Goal: Contribute content: Add original content to the website for others to see

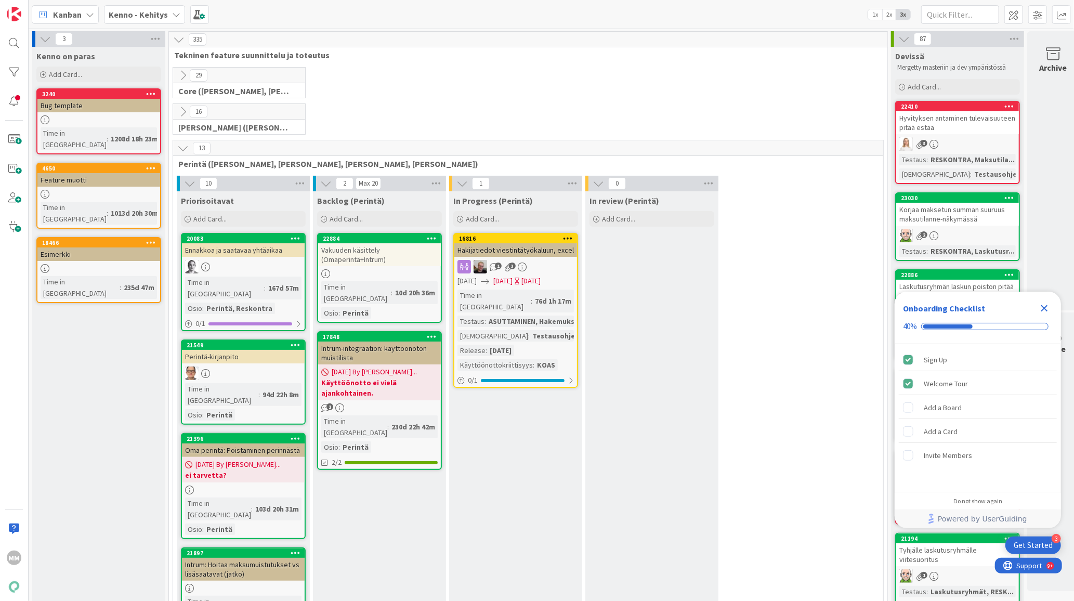
click at [174, 14] on icon at bounding box center [176, 14] width 8 height 8
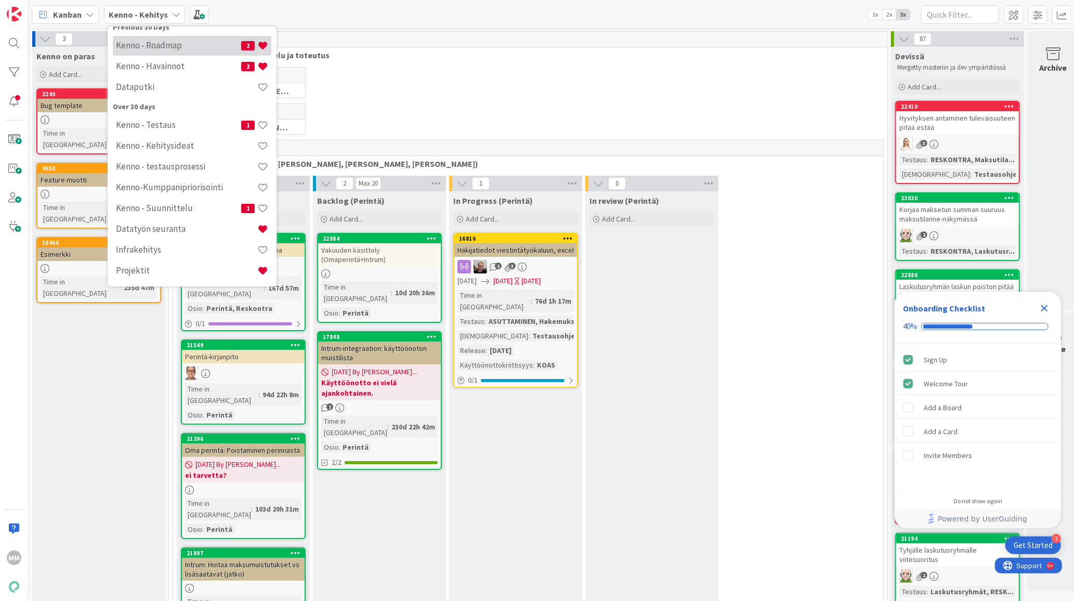
scroll to position [1, 0]
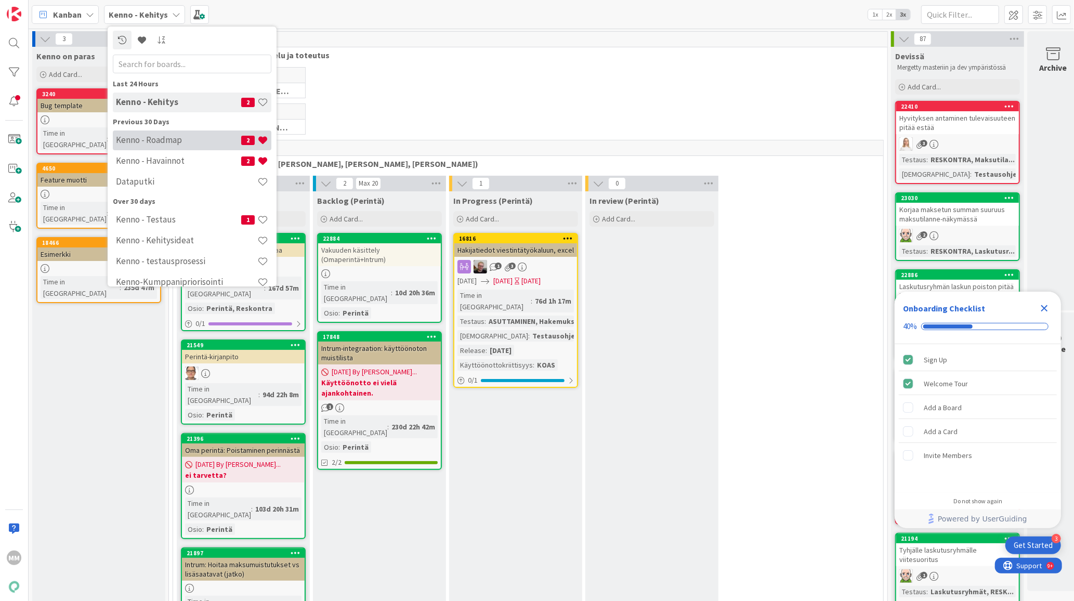
click at [164, 142] on h4 "Kenno - Roadmap" at bounding box center [178, 140] width 125 height 10
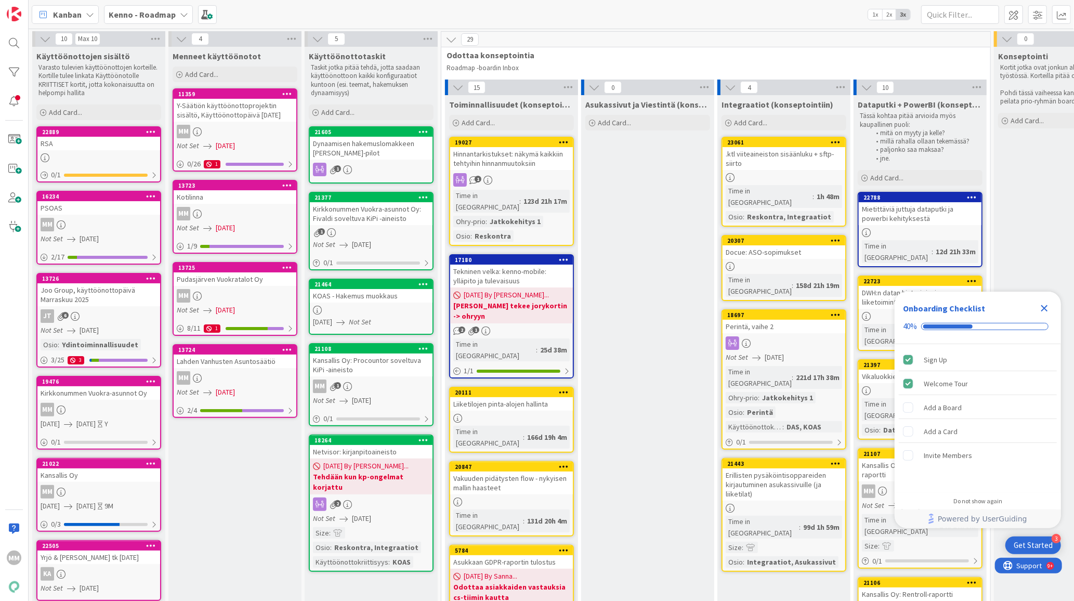
click at [94, 481] on link "21022 Kansallis Oy MM [DATE] [DATE] 9M 0 / 3" at bounding box center [98, 495] width 125 height 74
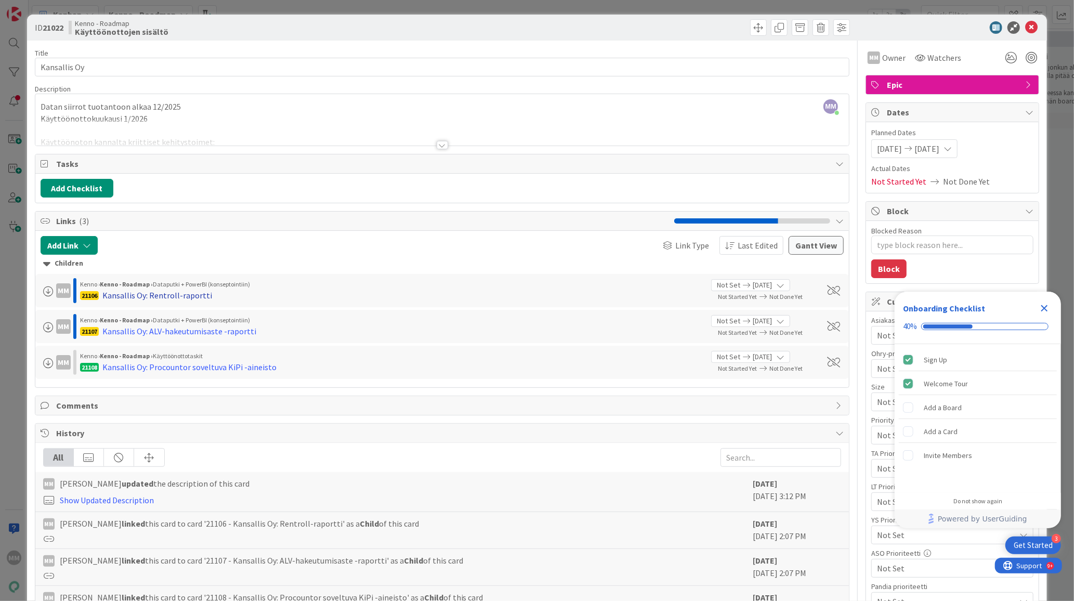
click at [152, 295] on div "Kansallis Oy: Rentroll-raportti" at bounding box center [157, 295] width 110 height 12
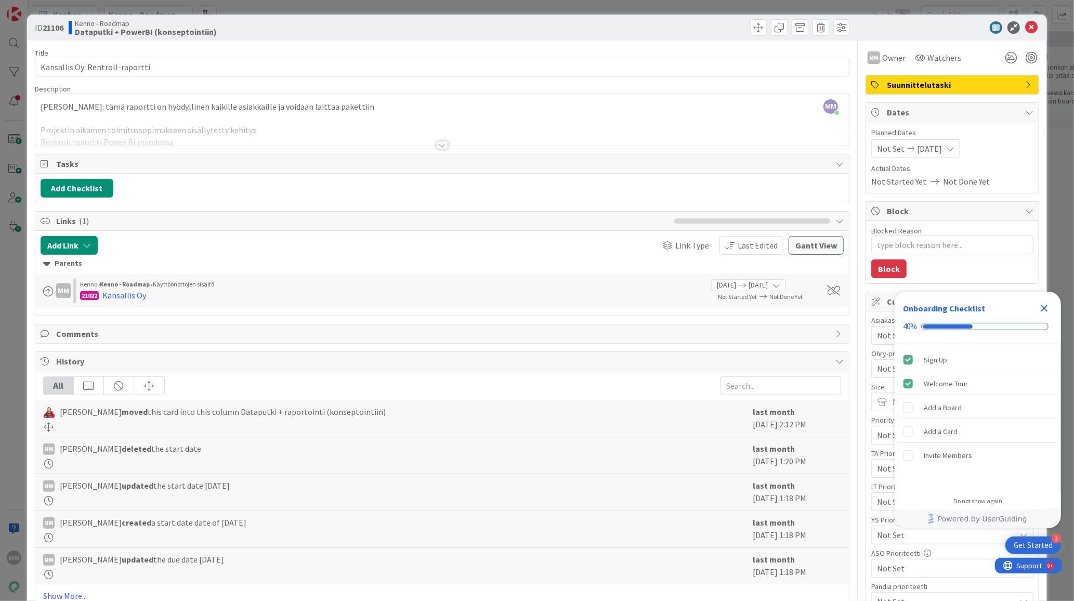
click at [441, 146] on div at bounding box center [442, 145] width 11 height 8
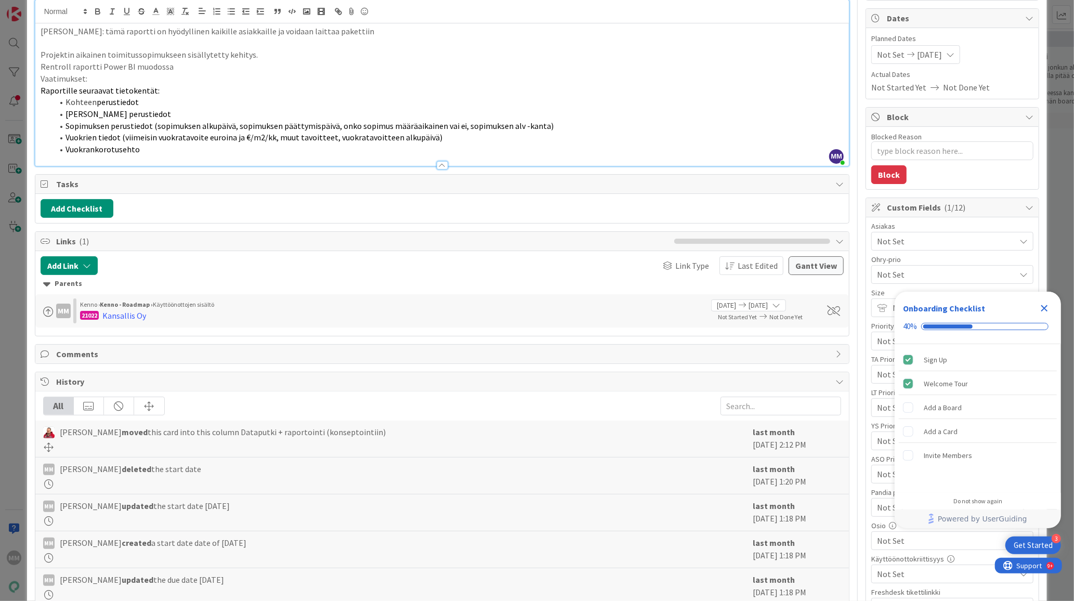
scroll to position [236, 0]
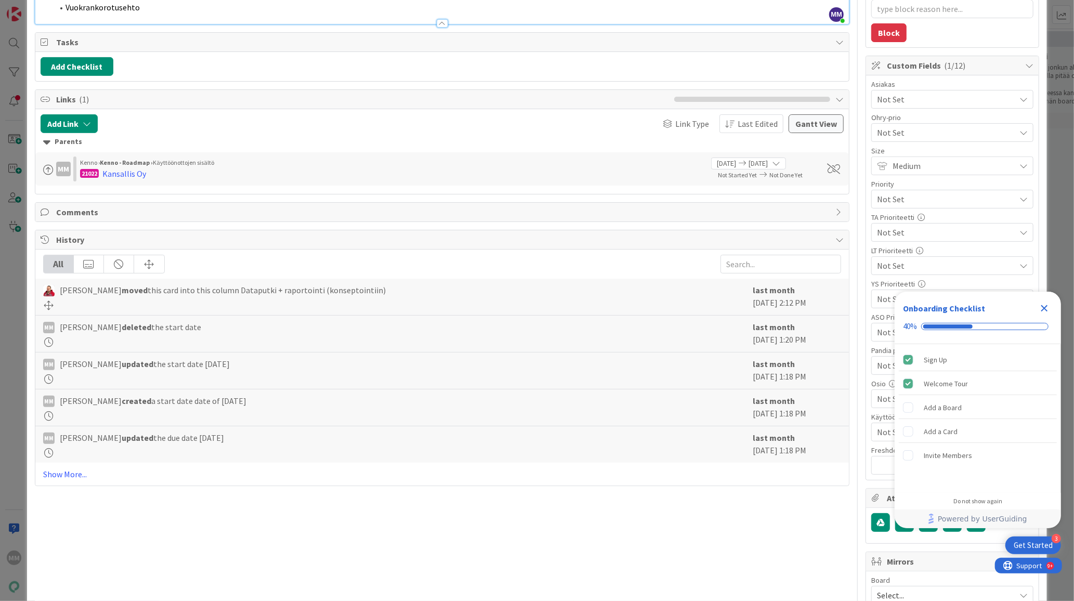
click at [1046, 307] on icon "Close Checklist" at bounding box center [1044, 308] width 12 height 12
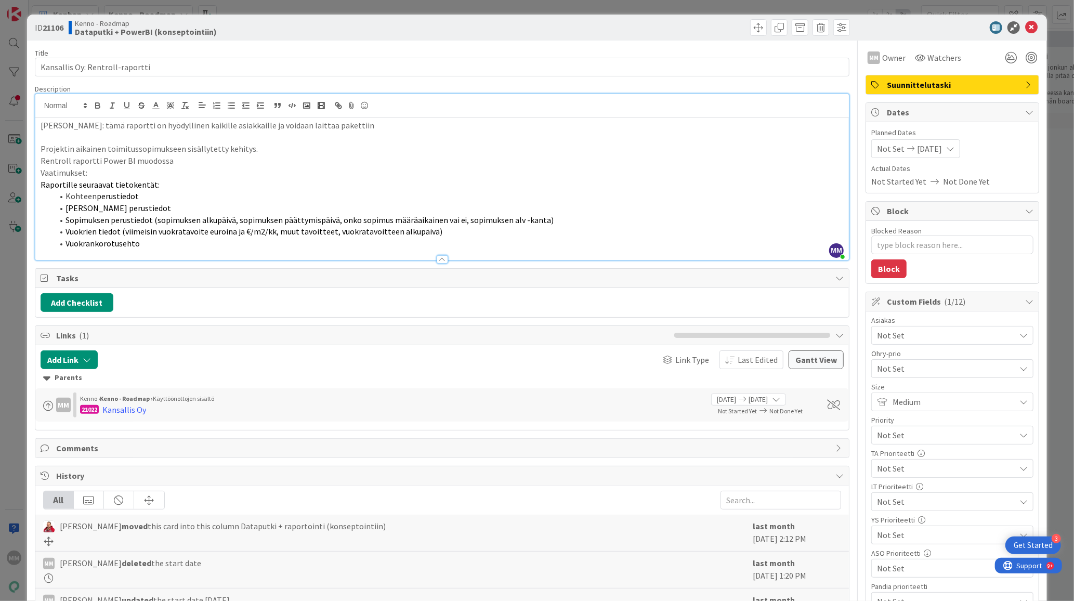
scroll to position [0, 0]
click at [1025, 26] on icon at bounding box center [1031, 27] width 12 height 12
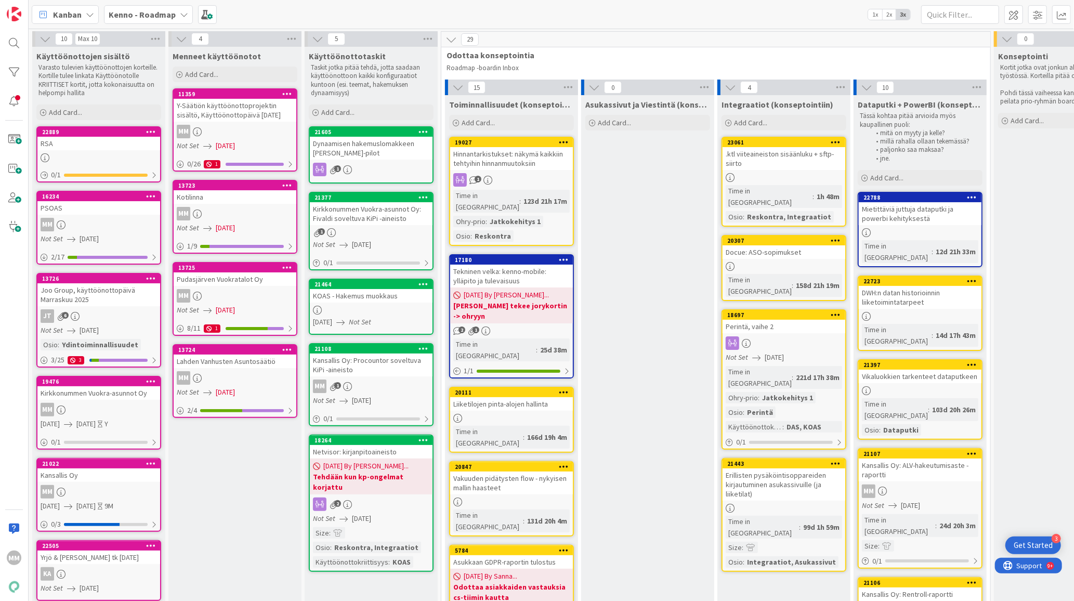
click at [83, 485] on div "MM" at bounding box center [98, 492] width 123 height 14
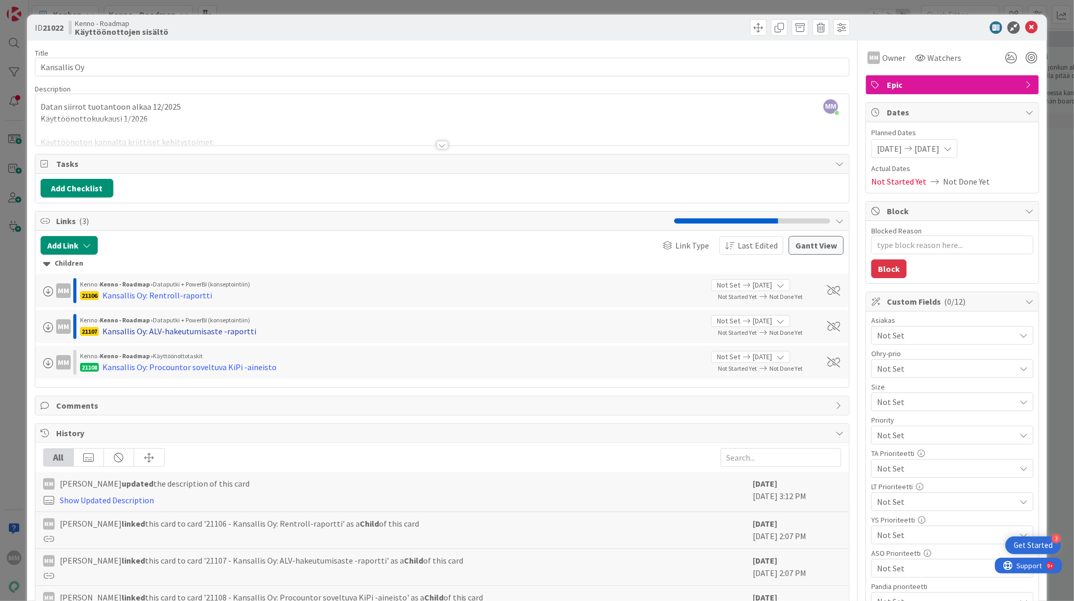
click at [202, 328] on div "Kansallis Oy: ALV-hakeutumisaste -raportti" at bounding box center [179, 331] width 154 height 12
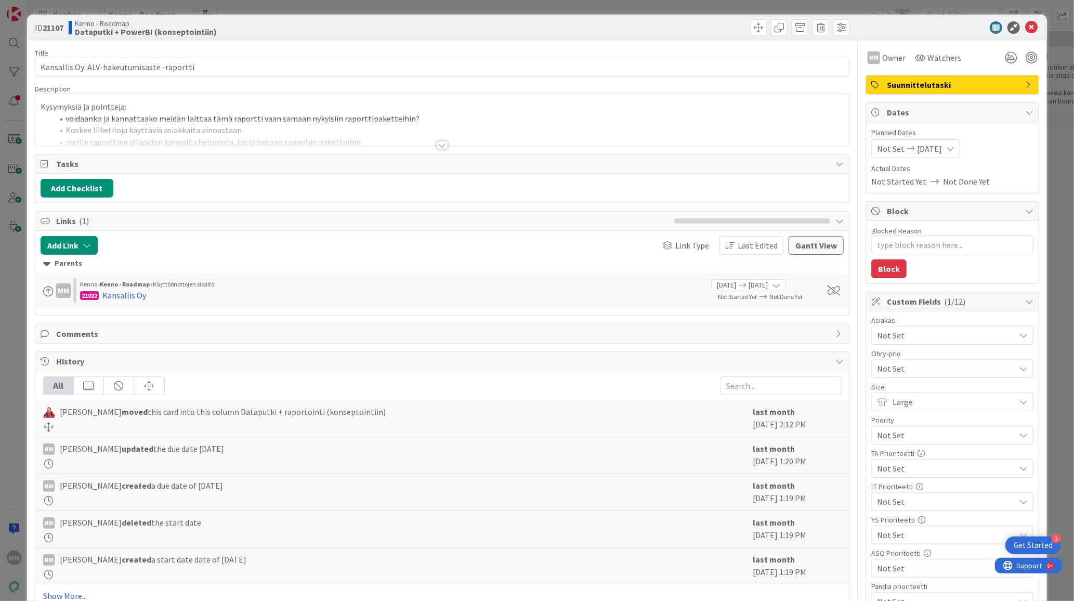
type textarea "x"
click at [438, 142] on div at bounding box center [442, 145] width 11 height 8
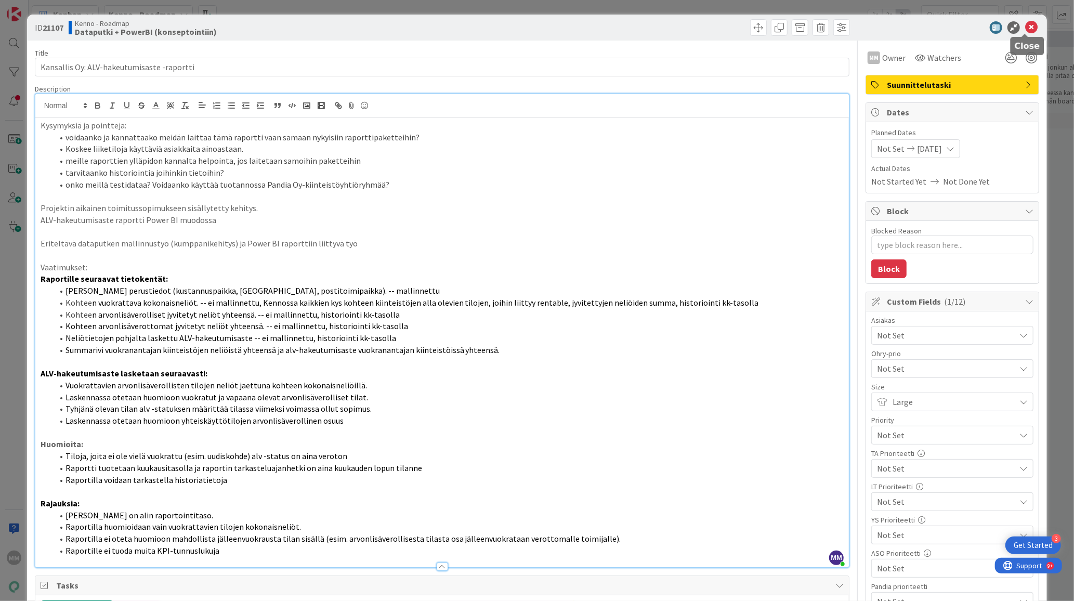
click at [1025, 30] on icon at bounding box center [1031, 27] width 12 height 12
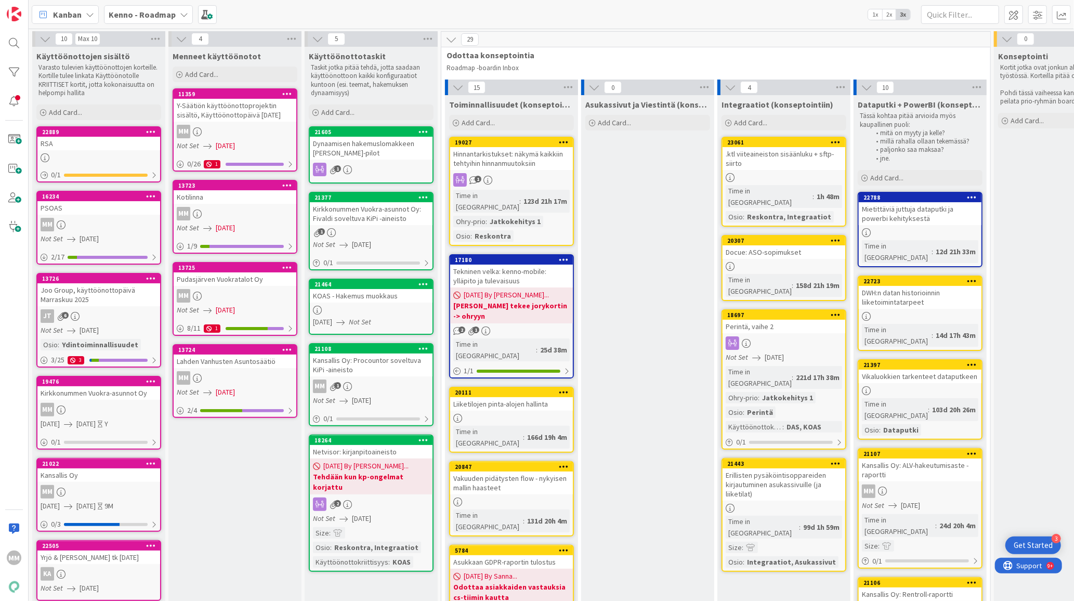
click at [180, 13] on icon at bounding box center [184, 14] width 8 height 8
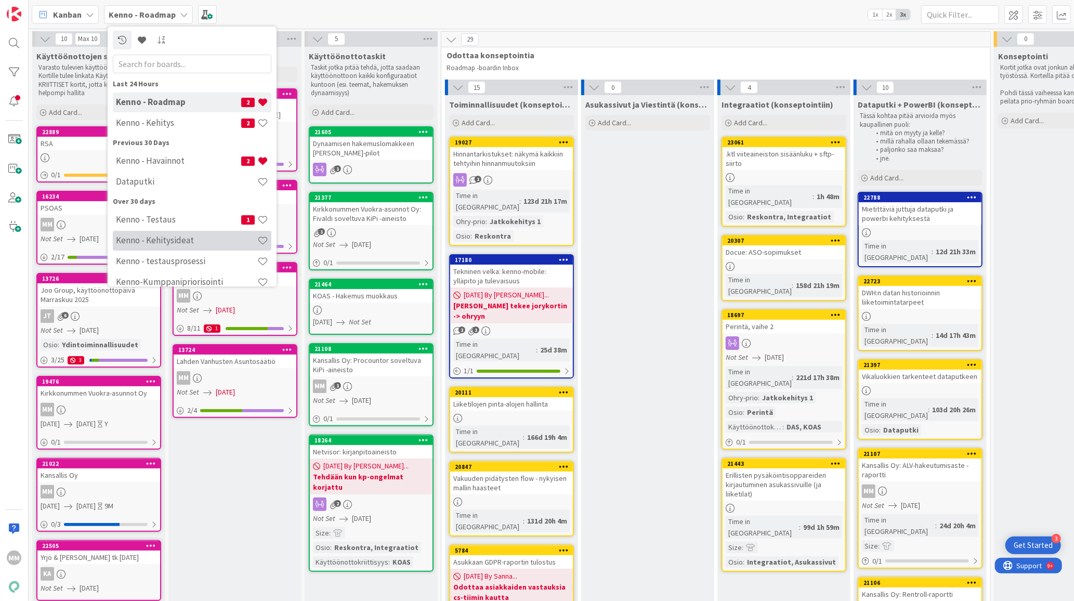
click at [157, 236] on h4 "Kenno - Kehitysideat" at bounding box center [186, 240] width 141 height 10
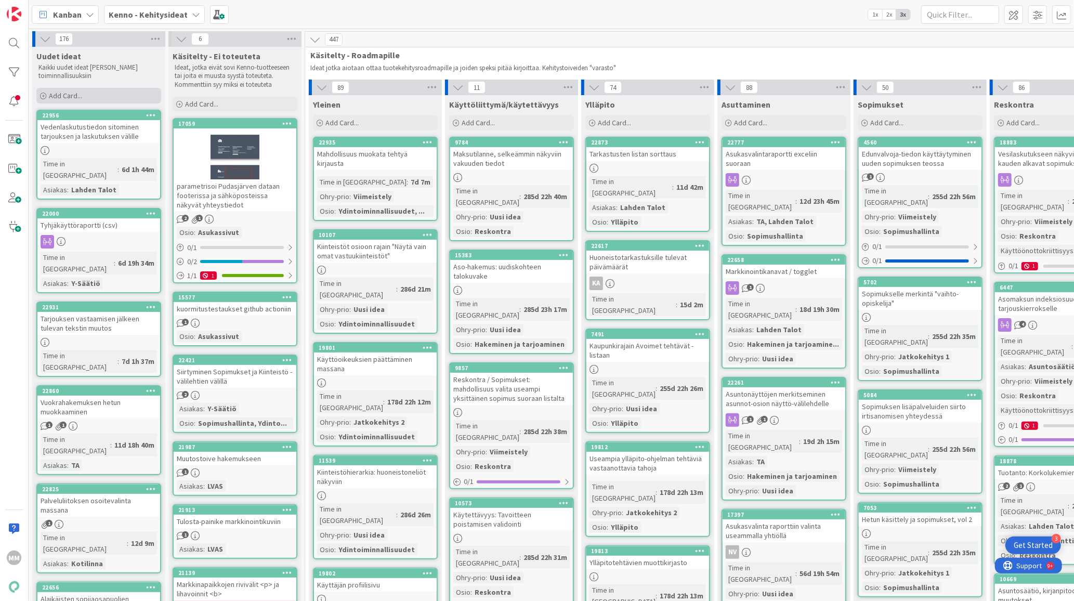
click at [63, 93] on span "Add Card..." at bounding box center [65, 95] width 33 height 9
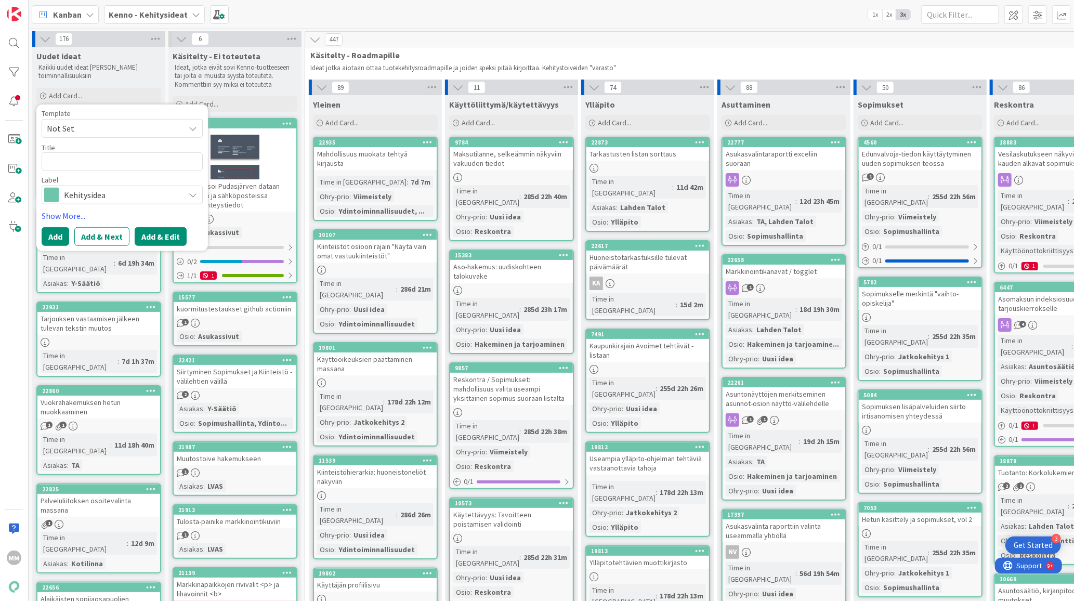
click at [146, 230] on button "Add & Edit" at bounding box center [161, 236] width 52 height 19
click at [93, 159] on textarea at bounding box center [122, 161] width 161 height 19
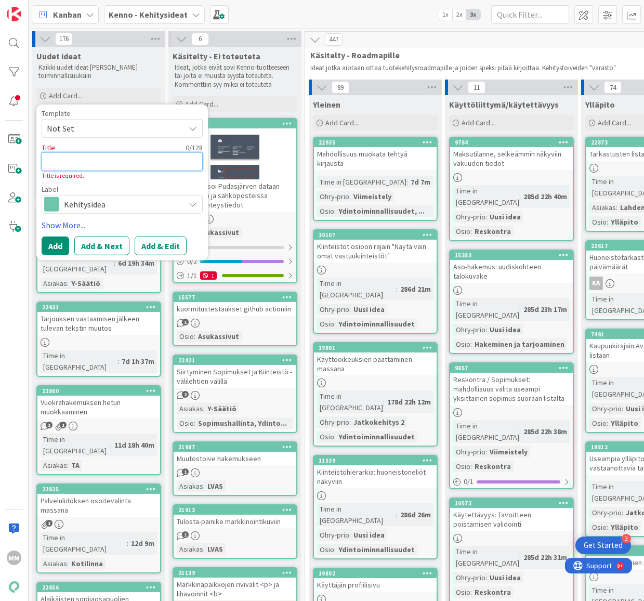
click at [136, 161] on textarea at bounding box center [122, 161] width 161 height 19
type textarea "K"
type textarea "x"
type textarea "Ki"
type textarea "x"
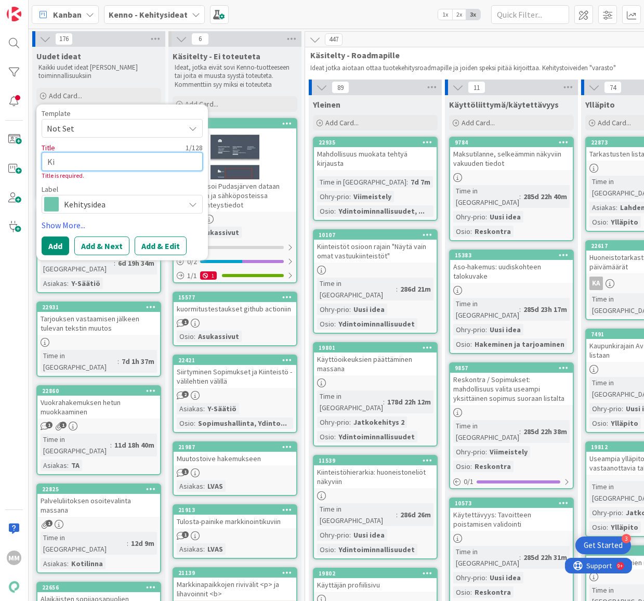
type textarea "Kii"
type textarea "x"
type textarea "Kiin"
type textarea "x"
type textarea "Kiines"
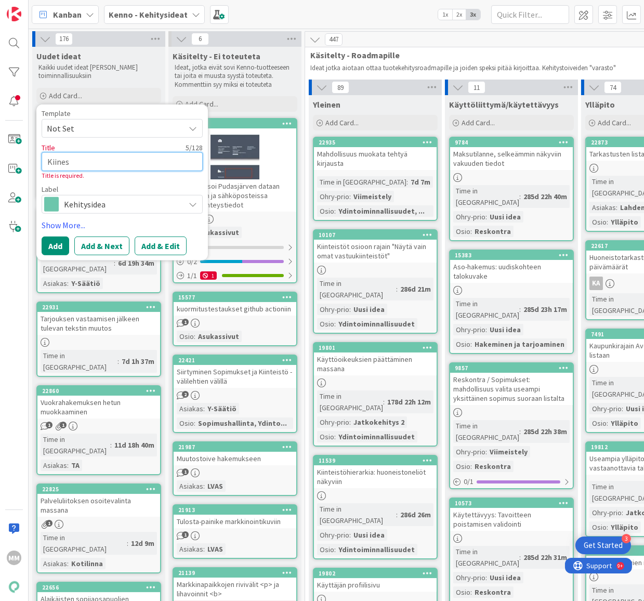
type textarea "x"
type textarea "Kiinesi"
type textarea "x"
type textarea "Kiinesit"
type textarea "x"
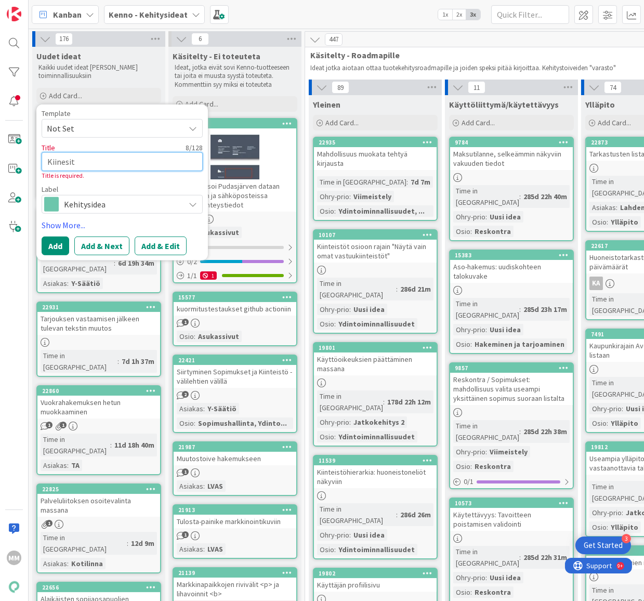
type textarea "Kiinesi"
type textarea "x"
type textarea "Kiines"
type textarea "x"
type textarea "Kiine"
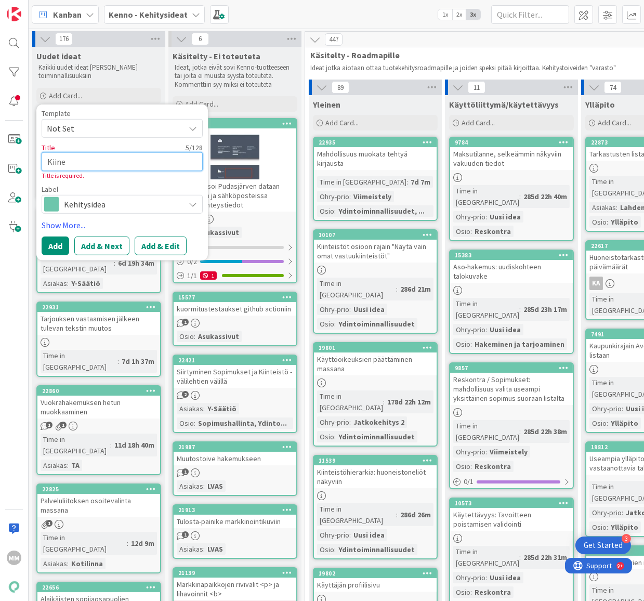
type textarea "x"
type textarea "Kiin"
type textarea "x"
type textarea "Kiint"
type textarea "x"
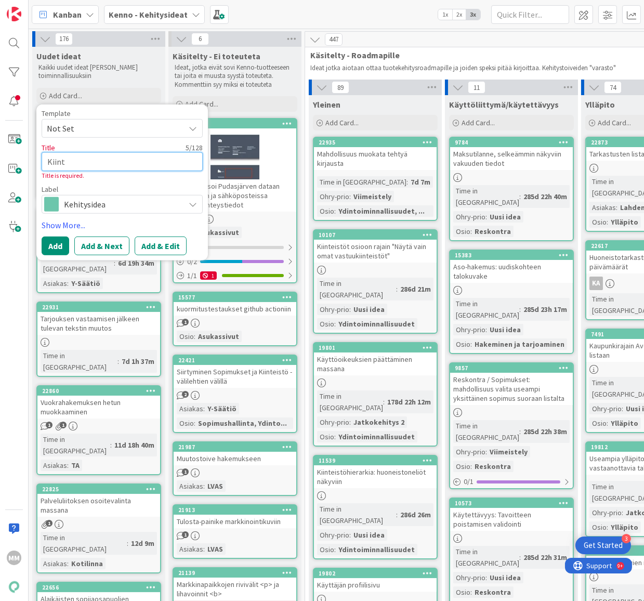
type textarea "Kiinte"
type textarea "x"
type textarea "Kiintesi"
type textarea "x"
type textarea "Kiintesit"
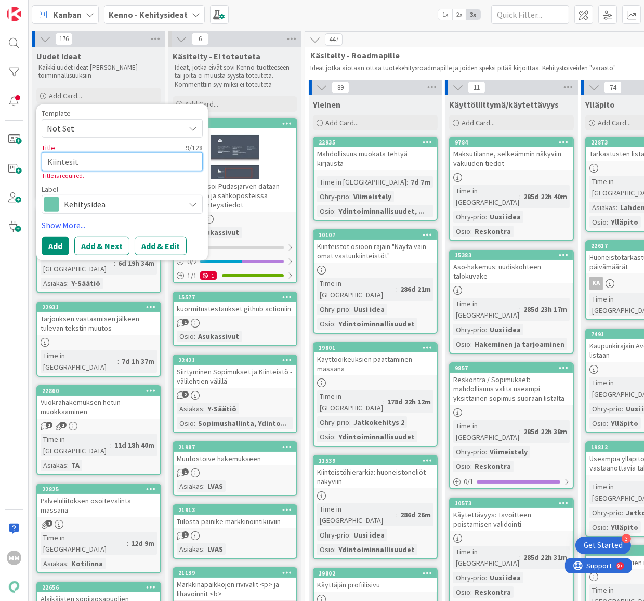
type textarea "x"
type textarea "Kiintesitö"
type textarea "x"
type textarea "Kiintesit"
type textarea "x"
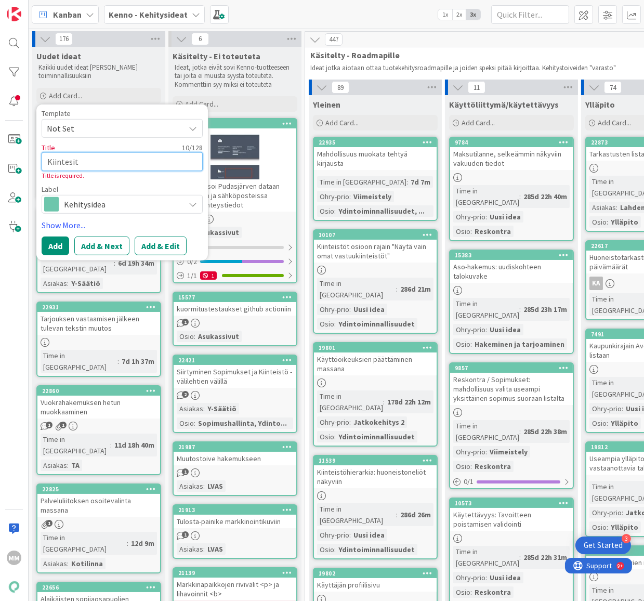
type textarea "Kiintesi"
type textarea "x"
type textarea "Kiintes"
type textarea "x"
type textarea "Kiinte"
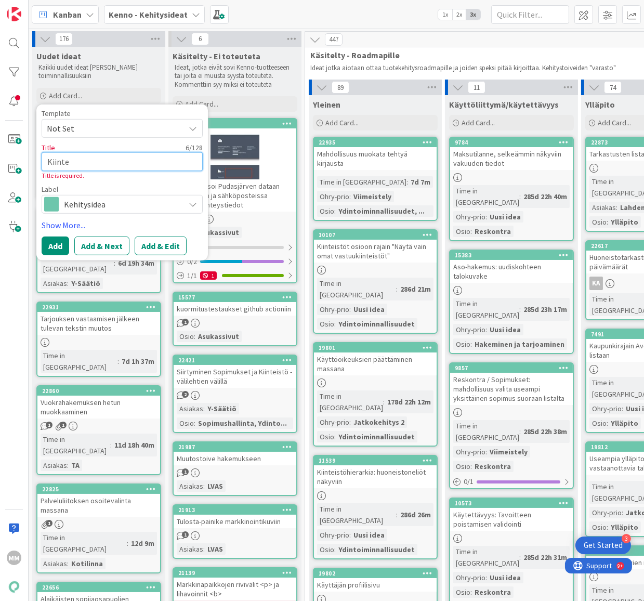
type textarea "x"
type textarea "Kiintei"
type textarea "x"
type textarea "Kiinteis"
type textarea "x"
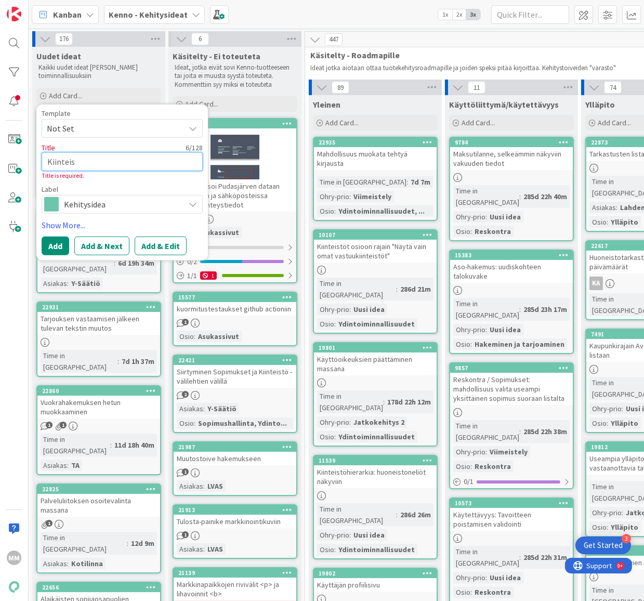
type textarea "Kiinteist"
type textarea "x"
type textarea "Kiinteistö"
type textarea "x"
type textarea "Kiinteistö"
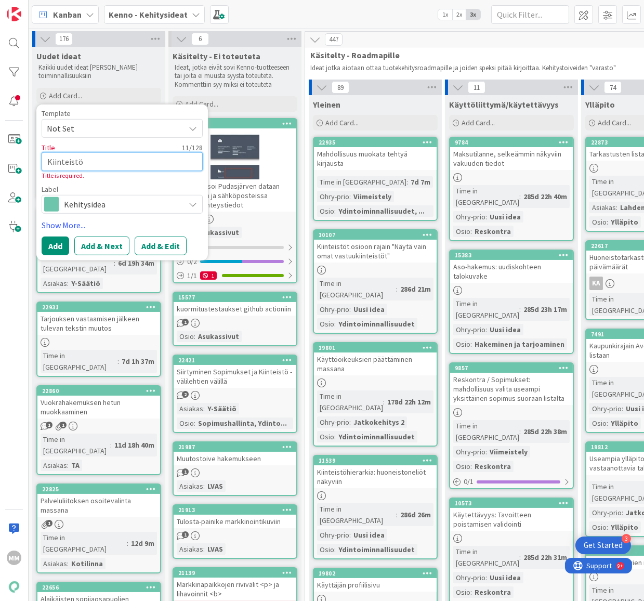
type textarea "x"
type textarea "Kiinteistö n"
type textarea "x"
type textarea "Kiinteistö nä"
type textarea "x"
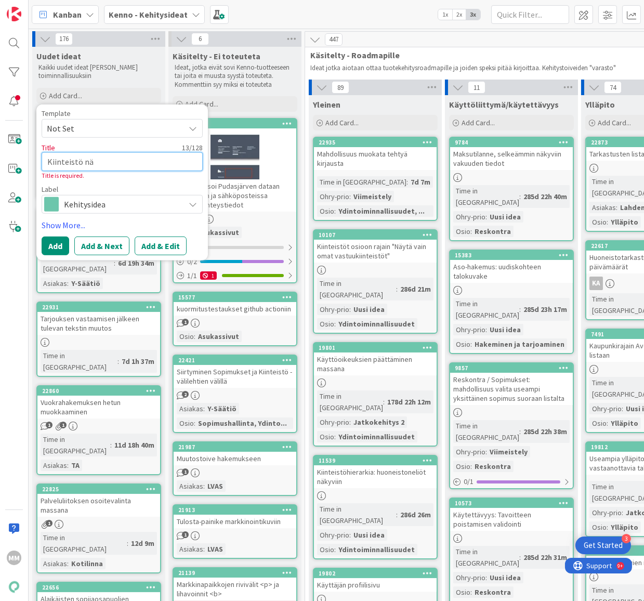
type textarea "Kiinteistö näk"
type textarea "x"
type textarea "Kiinteistö näky"
type textarea "x"
type textarea "Kiinteistö näkym"
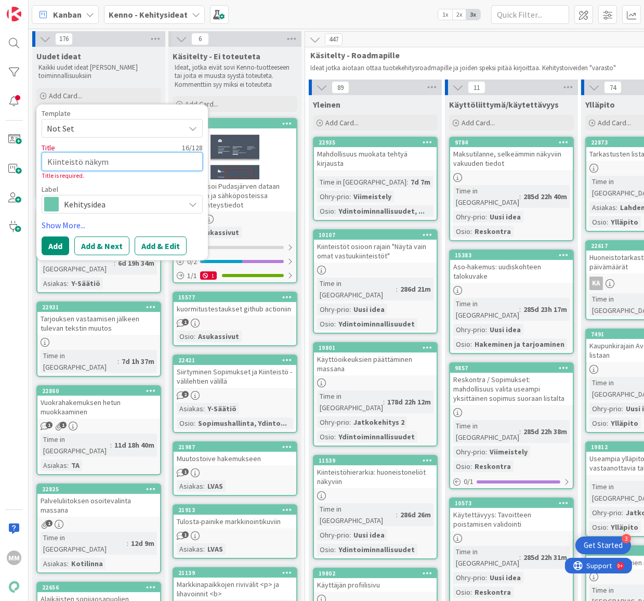
type textarea "x"
type textarea "Kiinteistö näkymä"
type textarea "x"
type textarea "Kiinteistö näkymän"
type textarea "x"
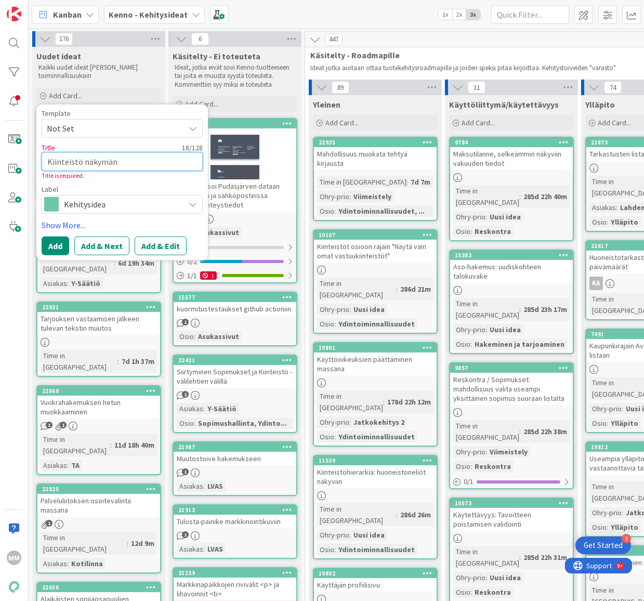
type textarea "Kiinteistö näkymän v"
type textarea "x"
type textarea "Kiinteistö näkymän va"
type textarea "x"
type textarea "Kiinteistö näkymän val"
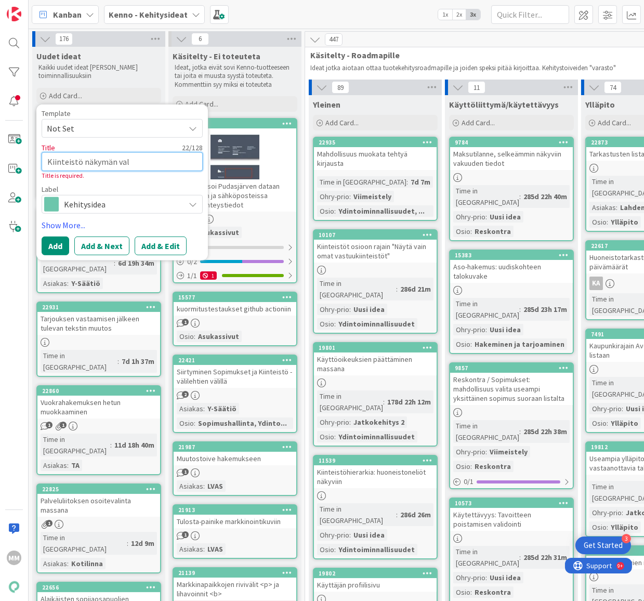
type textarea "x"
type textarea "Kiinteistö näkymän vali"
type textarea "x"
type textarea "Kiinteistö näkymän valin"
type textarea "x"
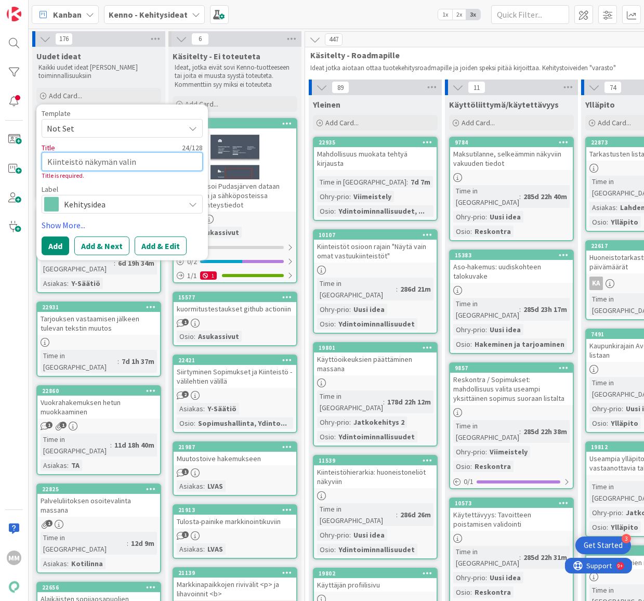
type textarea "Kiinteistö näkymän valint"
type textarea "x"
type textarea "Kiinteistö näkymän valinta:"
type textarea "x"
type textarea "Kiinteistö näkymän valinta: k"
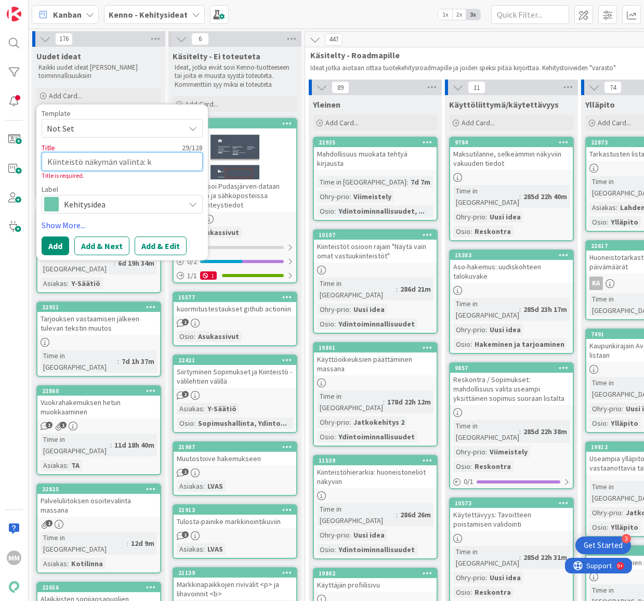
type textarea "x"
type textarea "Kiinteistö näkymän valinta: ka"
type textarea "x"
type textarea "Kiinteistö näkymän valinta: kau"
type textarea "x"
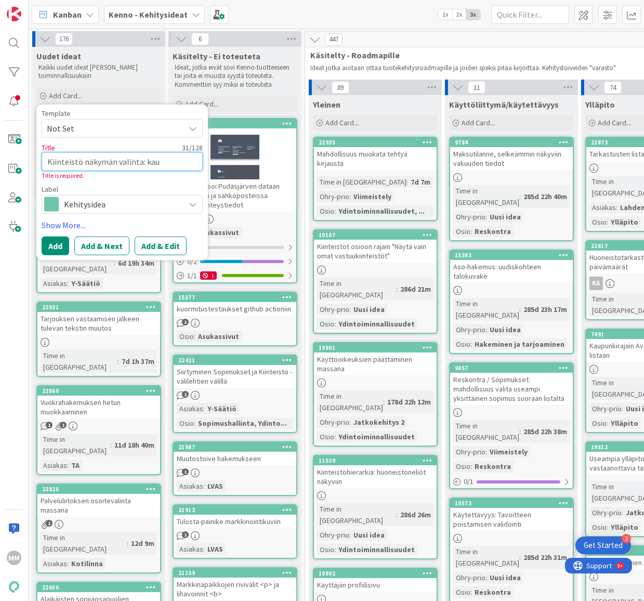
type textarea "Kiinteistö näkymän valinta: kaup"
type textarea "x"
type textarea "Kiinteistö näkymän valinta: kaupu"
type textarea "x"
type textarea "Kiinteistö näkymän valinta: kaupun"
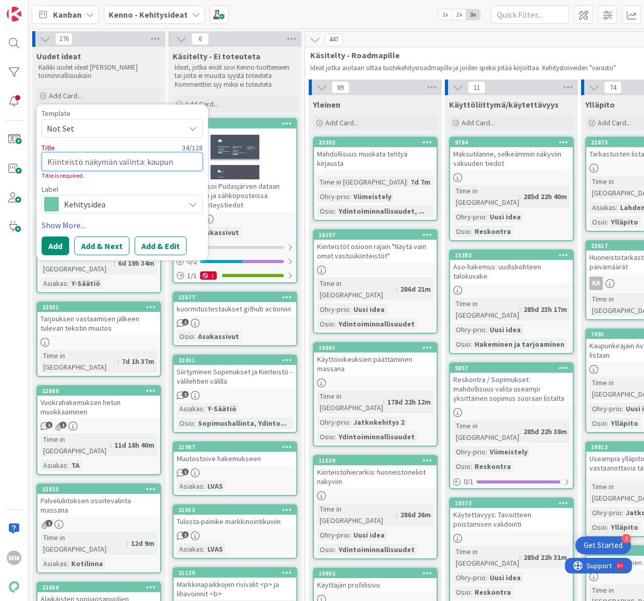
type textarea "x"
type textarea "Kiinteistö näkymän valinta: kaupung"
type textarea "x"
type textarea "Kiinteistö näkymän valinta: kaupungi"
type textarea "x"
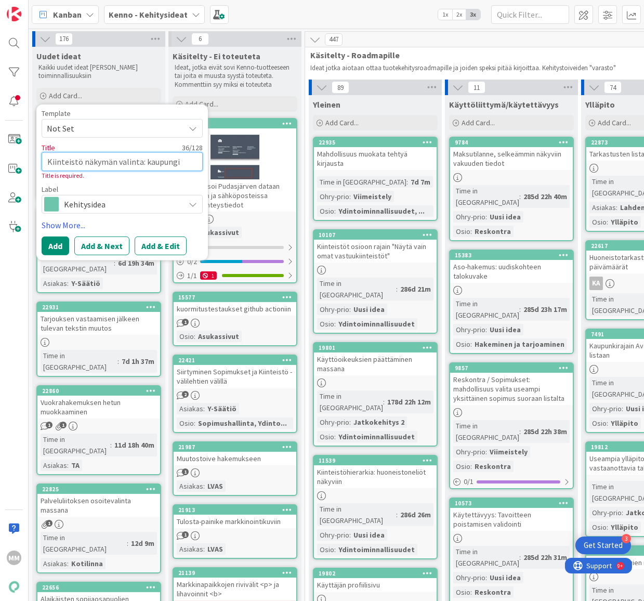
type textarea "Kiinteistö näkymän valinta: kaupungit"
type textarea "x"
type textarea "Kiinteistö näkymän valinta: kaupungit"
type textarea "x"
type textarea "Kiinteistö näkymän valinta: kaupungit d"
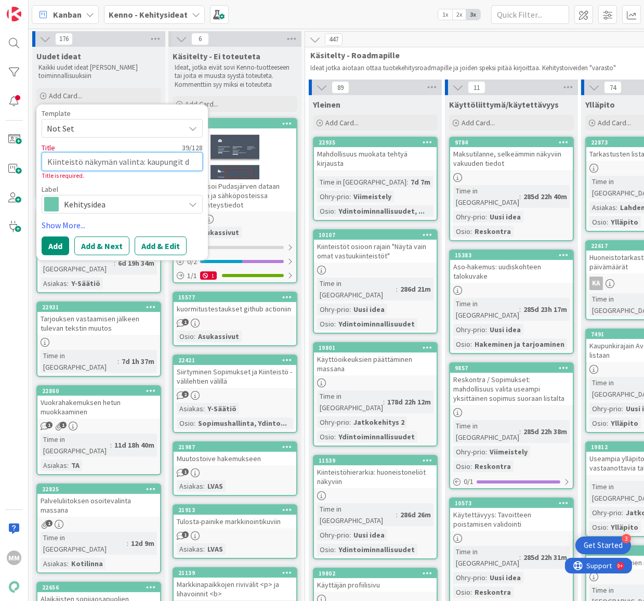
type textarea "x"
type textarea "Kiinteistö näkymän valinta: kaupungit de"
type textarea "x"
type textarea "Kiinteistö näkymän valinta: kaupungit def"
type textarea "x"
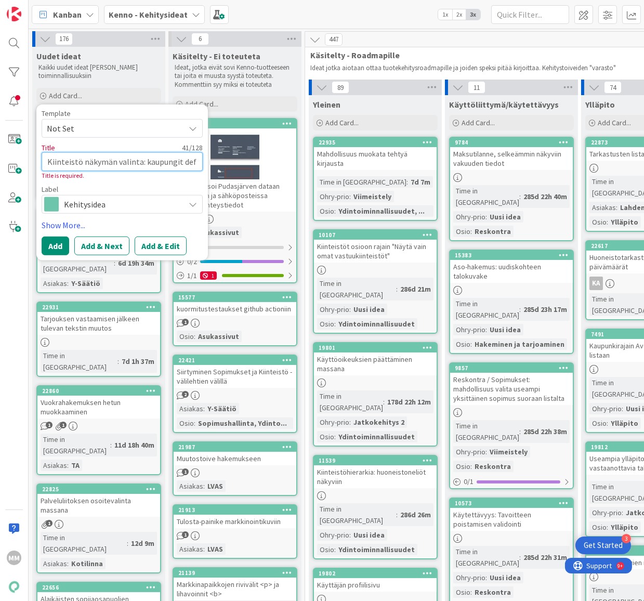
type textarea "Kiinteistö näkymän valinta: kaupungit de"
type textarea "x"
type textarea "Kiinteistö näkymän valinta: kaupungit def"
type textarea "x"
type textarea "Kiinteistö näkymän valinta: kaupungit defa"
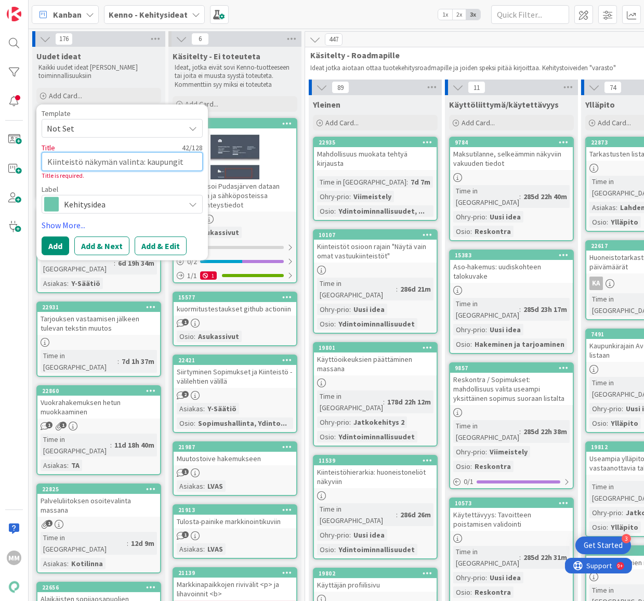
type textarea "x"
type textarea "Kiinteistö näkymän valinta: kaupungit defau"
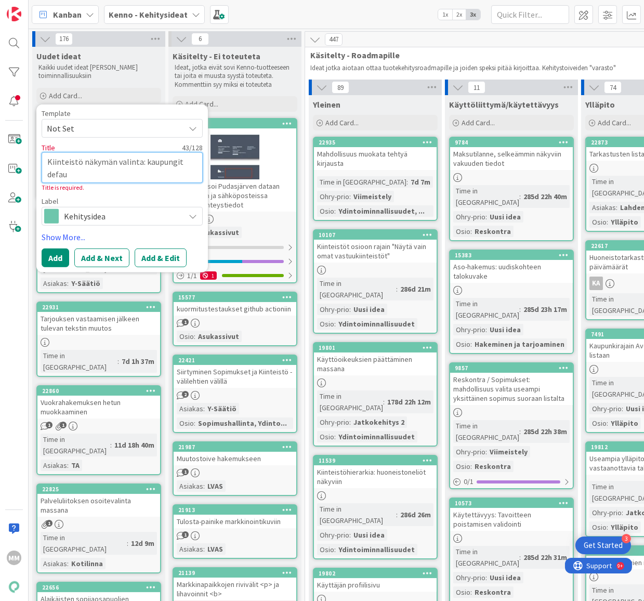
type textarea "x"
type textarea "Kiinteistö näkymän valinta: kaupungit defa"
type textarea "x"
type textarea "Kiinteistö näkymän valinta: kaupungit def"
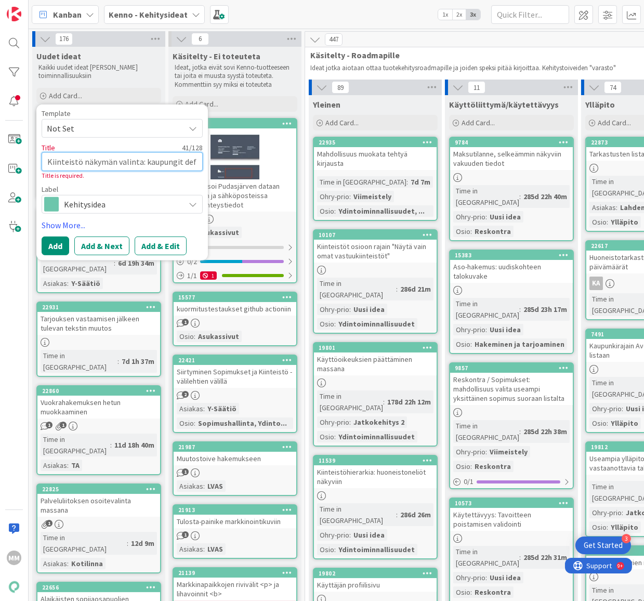
type textarea "x"
type textarea "Kiinteistö näkymän valinta: kaupungit de"
type textarea "x"
type textarea "Kiinteistö näkymän valinta: kaupungit d"
type textarea "x"
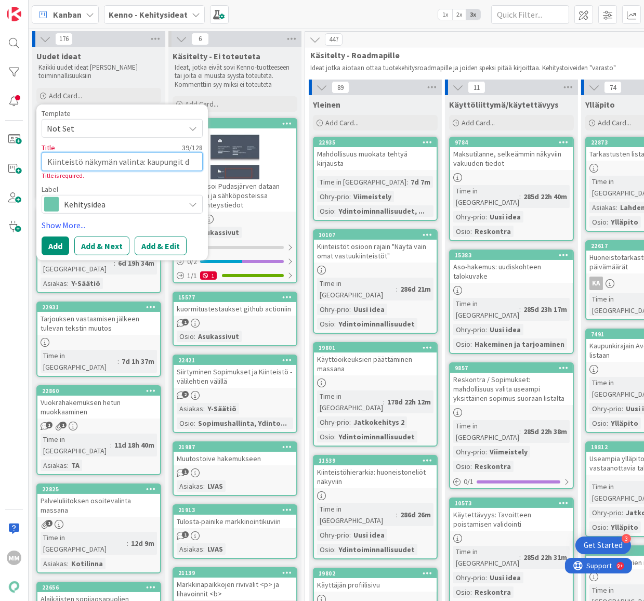
type textarea "Kiinteistö näkymän valinta: kaupungit"
type textarea "x"
type textarea "Kiinteistö näkymän valinta: kaupungit m"
type textarea "x"
type textarea "Kiinteistö näkymän valinta: kaupungit ma"
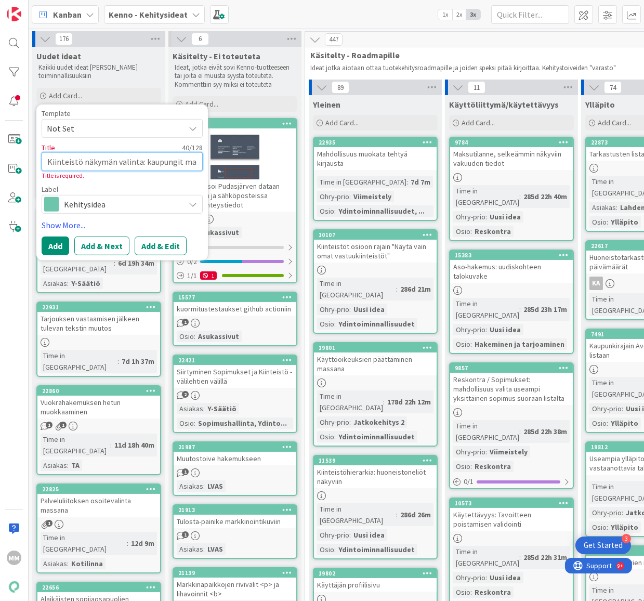
type textarea "x"
type textarea "Kiinteistö näkymän valinta: kaupungit mah"
type textarea "x"
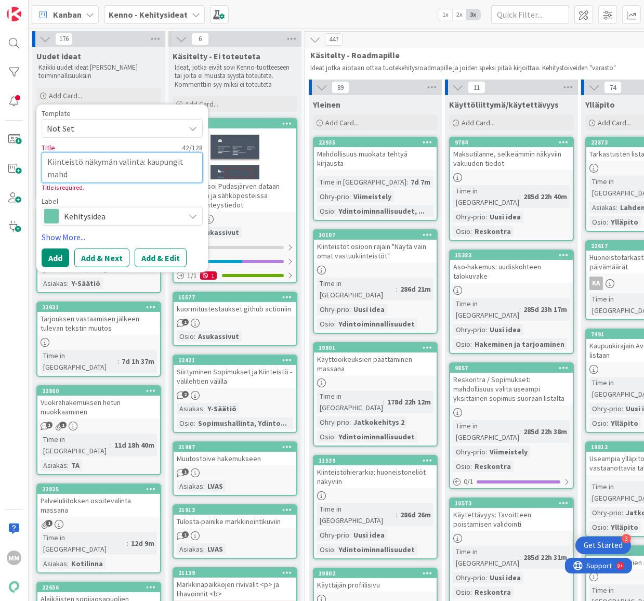
type textarea "Kiinteistö näkymän valinta: kaupungit mahdo"
type textarea "x"
type textarea "Kiinteistö näkymän valinta: kaupungit mahdol"
type textarea "x"
type textarea "Kiinteistö näkymän valinta: kaupungit mahdoll"
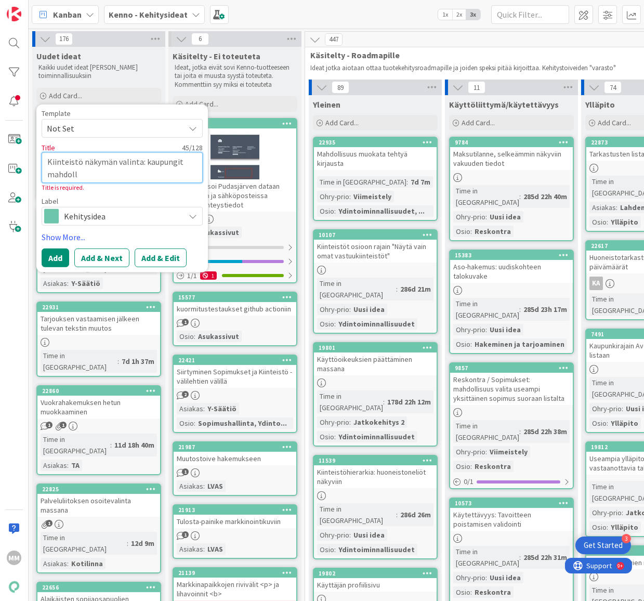
type textarea "x"
type textarea "Kiinteistö näkymän valinta: kaupungit mahdolli"
type textarea "x"
type textarea "Kiinteistö näkymän valinta: kaupungit mahdollis"
type textarea "x"
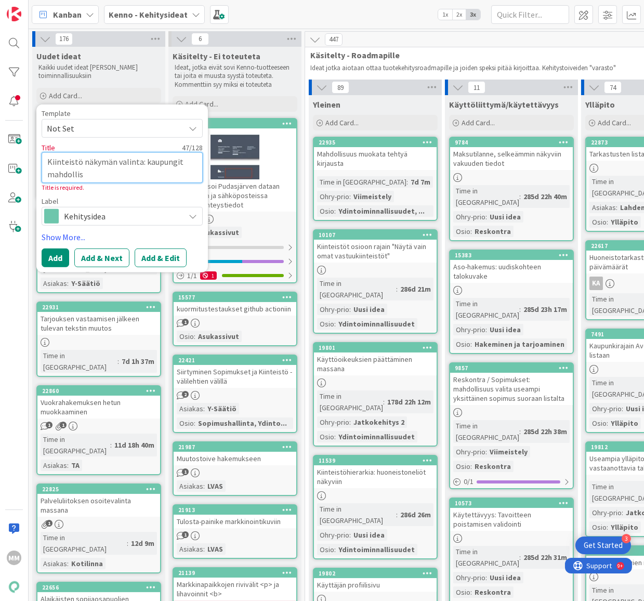
type textarea "Kiinteistö näkymän valinta: kaupungit mahdollisu"
type textarea "x"
type textarea "Kiinteistö näkymän valinta: kaupungit mahdollisuu"
type textarea "x"
type textarea "Kiinteistö näkymän valinta: kaupungit mahdollisuus"
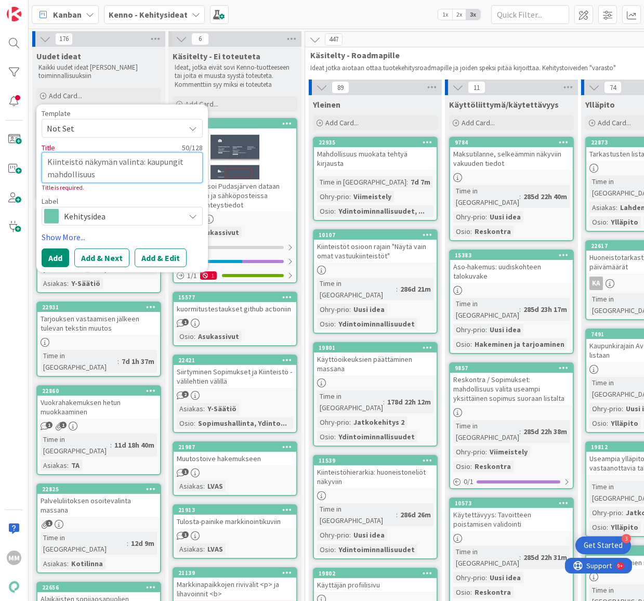
type textarea "x"
type textarea "Kiinteistö näkymän valinta: kaupungit mahdollisuus"
type textarea "x"
type textarea "Kiinteistö näkymän valinta: kaupungit mahdollisuus s"
type textarea "x"
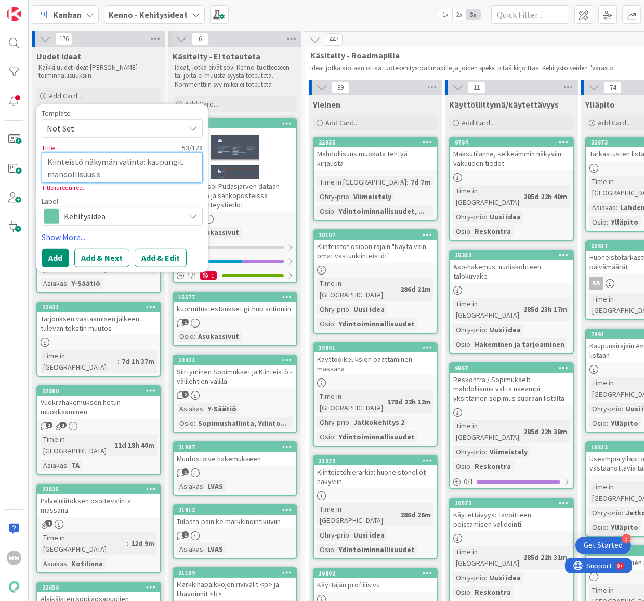
type textarea "Kiinteistö näkymän valinta: kaupungit mahdollisuus sa"
type textarea "x"
type textarea "Kiinteistö näkymän valinta: kaupungit mahdollisuus saa"
type textarea "x"
type textarea "Kiinteistö näkymän valinta: kaupungit mahdollisuus saad"
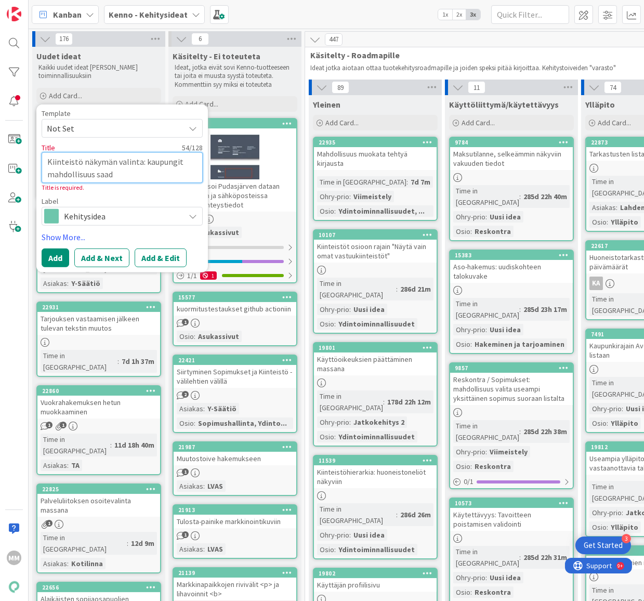
type textarea "x"
type textarea "Kiinteistö näkymän valinta: kaupungit mahdollisuus saada"
type textarea "x"
type textarea "Kiinteistö näkymän valinta: kaupungit mahdollisuus saada"
type textarea "x"
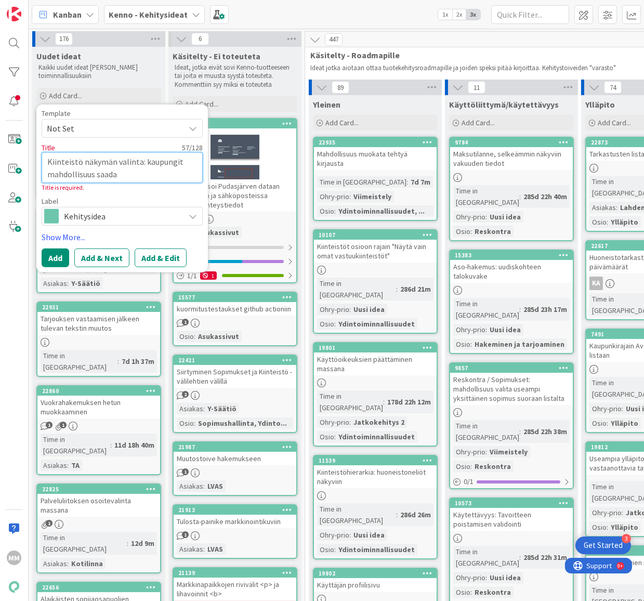
type textarea "Kiinteistö näkymän valinta: kaupungit mahdollisuus saada d"
type textarea "x"
type textarea "Kiinteistö näkymän valinta: kaupungit mahdollisuus saada defa"
type textarea "x"
type textarea "Kiinteistö näkymän valinta: kaupungit mahdollisuus saada defau"
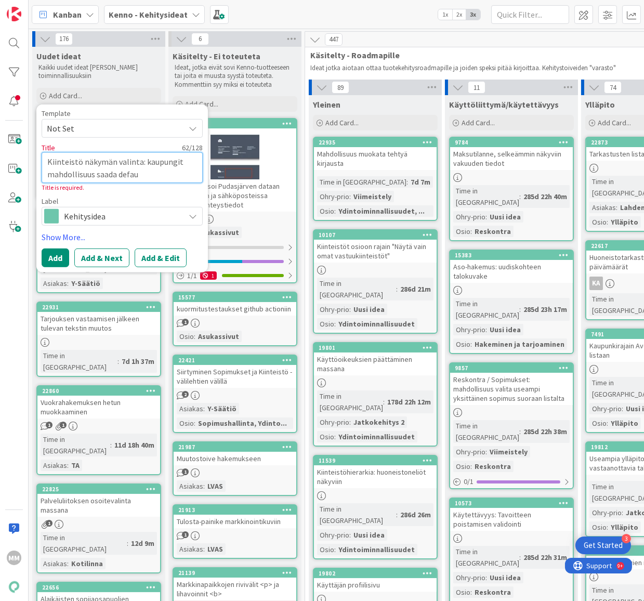
type textarea "x"
type textarea "Kiinteistö näkymän valinta: kaupungit mahdollisuus saada defaul"
type textarea "x"
type textarea "Kiinteistö näkymän valinta: kaupungit mahdollisuus saada default"
type textarea "x"
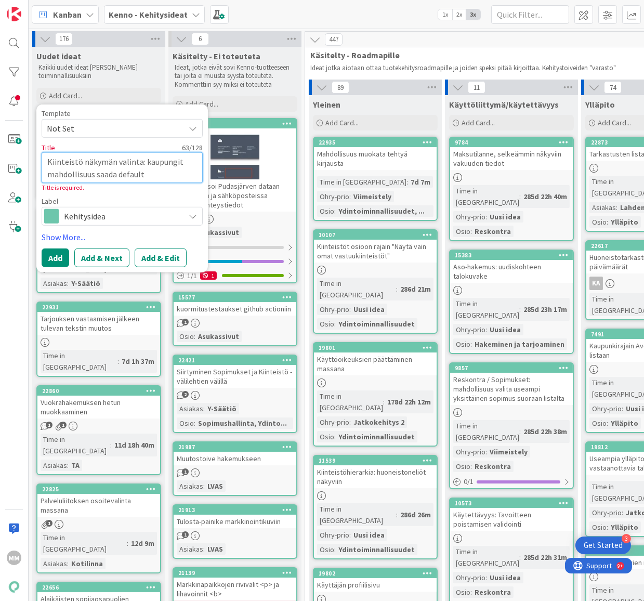
type textarea "Kiinteistö näkymän valinta: kaupungit mahdollisuus saada defaultt"
type textarea "x"
type textarea "Kiinteistö näkymän valinta: kaupungit mahdollisuus saada defaulttina"
type textarea "x"
type textarea "Kiinteistö näkymän valinta: kaupungit mahdollisuus saada defaulttina"
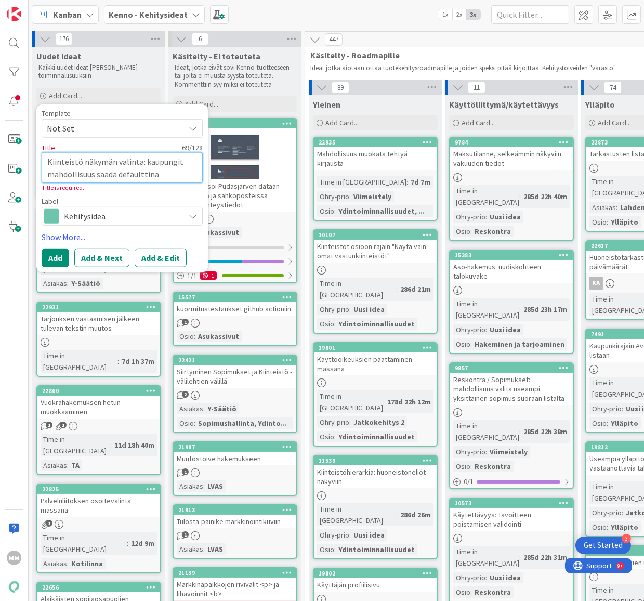
type textarea "x"
type textarea "Kiinteistö näkymän valinta: kaupungit mahdollisuus saada defaulttina k"
type textarea "x"
type textarea "Kiinteistö näkymän valinta: kaupungit mahdollisuus saada defaulttina ka"
type textarea "x"
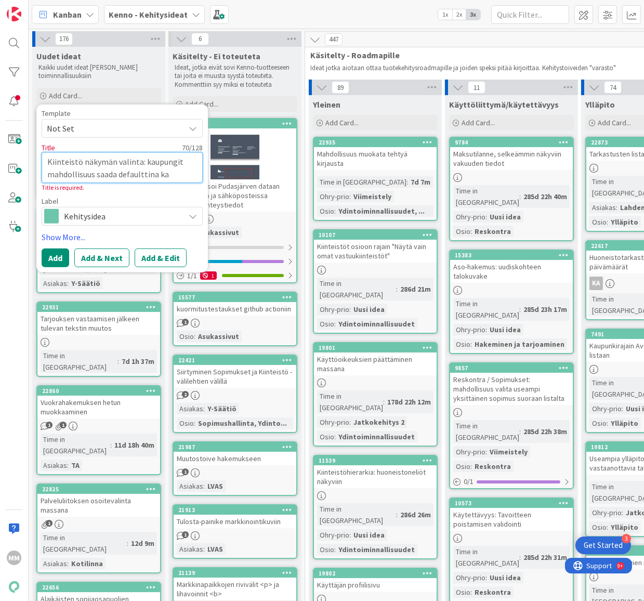
type textarea "Kiinteistö näkymän valinta: kaupungit mahdollisuus saada defaulttina kau"
type textarea "x"
type textarea "Kiinteistö näkymän valinta: kaupungit mahdollisuus saada defaulttina kaup"
type textarea "x"
type textarea "Kiinteistö näkymän valinta: kaupungit mahdollisuus saada defaulttina kaupu"
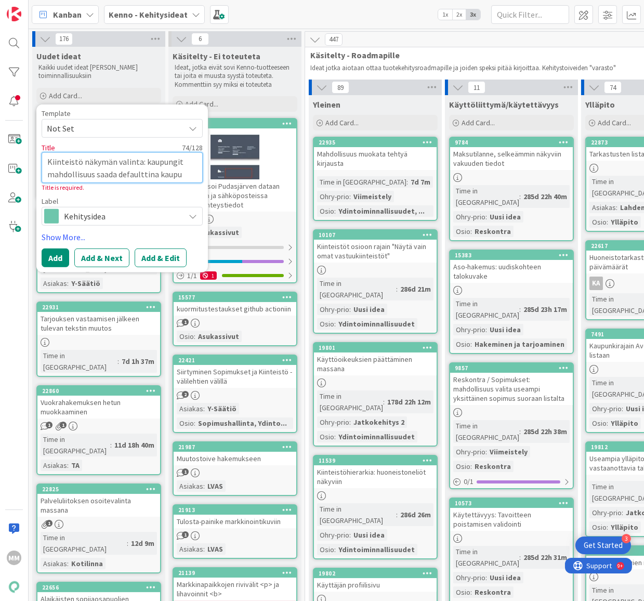
type textarea "x"
type textarea "Kiinteistö näkymän valinta: kaupungit mahdollisuus saada defaulttina kaupun"
type textarea "x"
type textarea "Kiinteistö näkymän valinta: kaupungit mahdollisuus saada defaulttina kaupung"
type textarea "x"
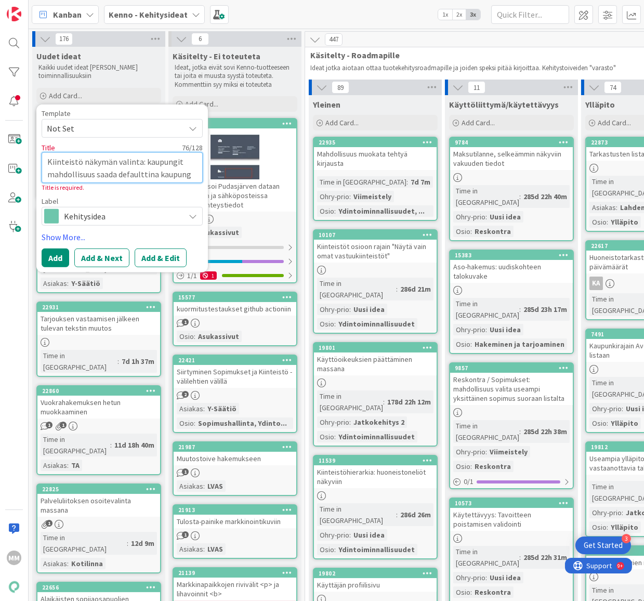
type textarea "Kiinteistö näkymän valinta: kaupungit mahdollisuus saada defaulttina kaupungi"
type textarea "x"
type textarea "Kiinteistö näkymän valinta: kaupungit mahdollisuus saada defaulttina kaupungit"
type textarea "x"
type textarea "Kiinteistö näkymän valinta: kaupungit mahdollisuus saada defaulttina kaupungit"
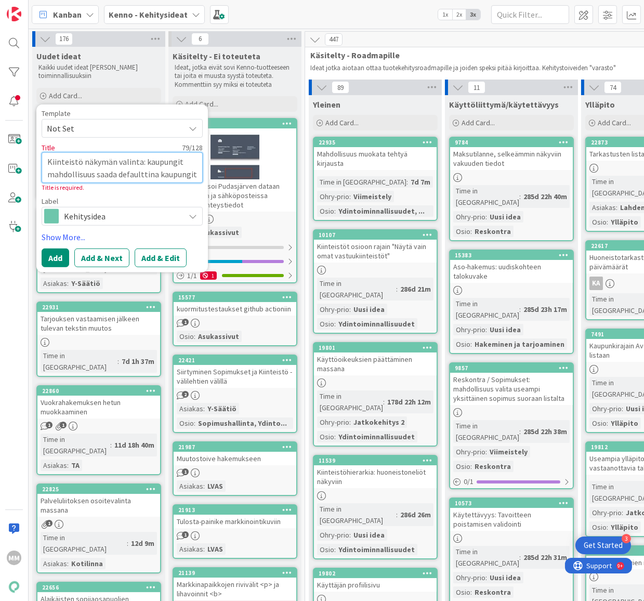
type textarea "x"
type textarea "Kiinteistö näkymän valinta: kaupungit mahdollisuus saada defaulttina kaupungit a"
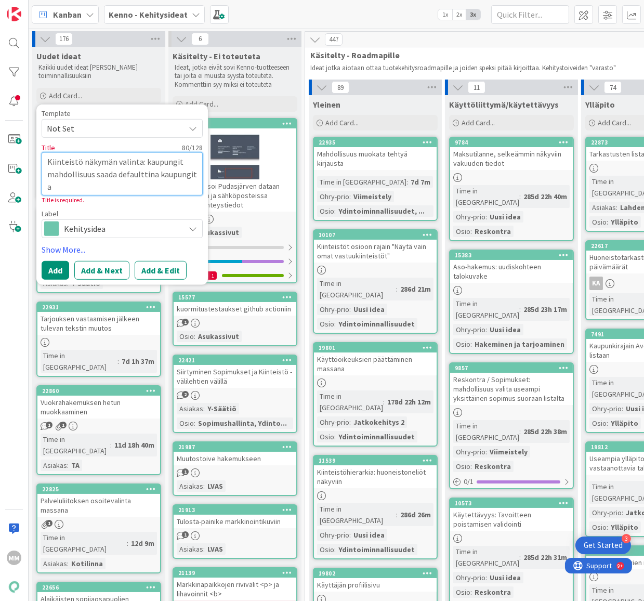
type textarea "x"
type textarea "Kiinteistö näkymän valinta: kaupungit mahdollisuus saada defaulttina kaupungit …"
type textarea "x"
type textarea "Kiinteistö näkymän valinta: kaupungit mahdollisuus saada defaulttina kaupungit …"
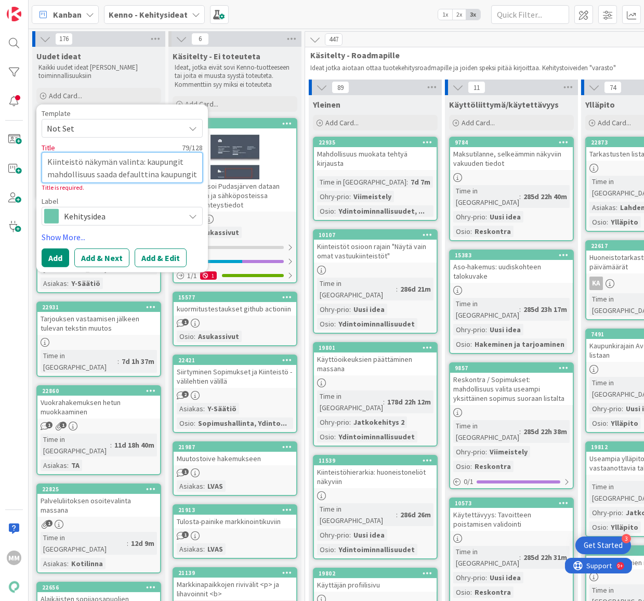
drag, startPoint x: 199, startPoint y: 172, endPoint x: 141, endPoint y: 165, distance: 58.6
click at [141, 165] on textarea "Kiinteistö näkymän valinta: kaupungit mahdollisuus saada defaulttina kaupungit" at bounding box center [122, 167] width 161 height 31
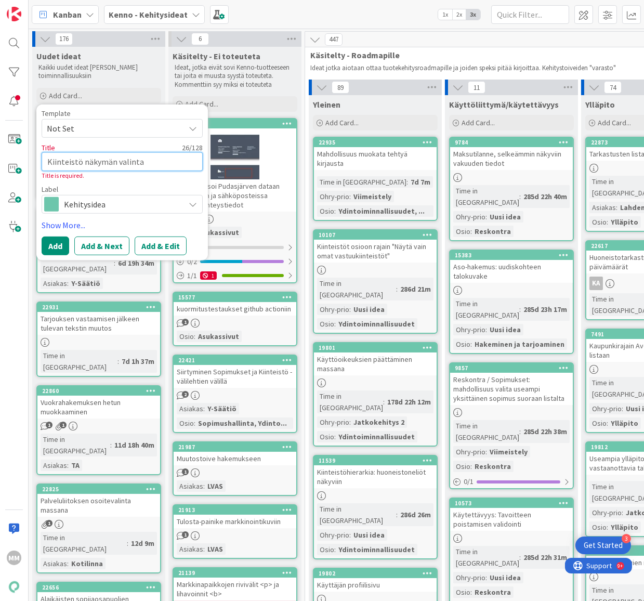
click at [80, 163] on textarea "Kiinteistö näkymän valinta" at bounding box center [122, 161] width 161 height 19
click at [85, 161] on textarea "Kiinteistöt näkymän valinta" at bounding box center [122, 161] width 161 height 19
click at [150, 163] on textarea "Kiinteistöt -näkymän valinta" at bounding box center [122, 161] width 161 height 19
click at [143, 161] on textarea "Kiinteistöt -näkymän valinta" at bounding box center [122, 161] width 161 height 19
click at [123, 161] on textarea "Kiinteistöt -näkymän valinta" at bounding box center [122, 161] width 161 height 19
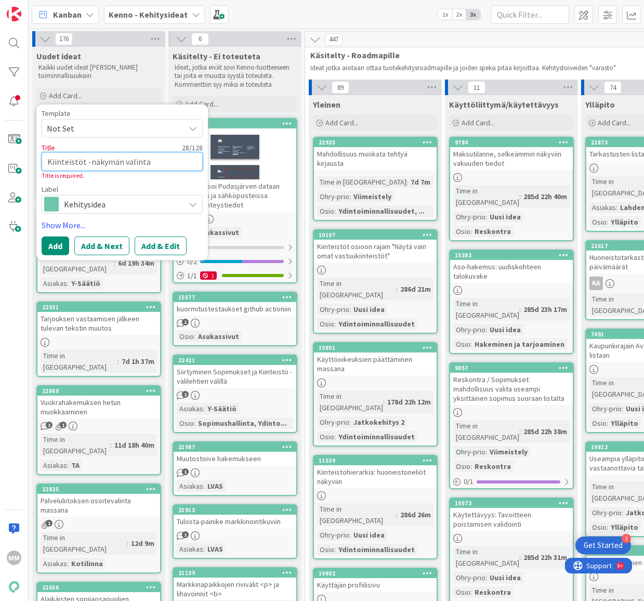
click at [148, 163] on textarea "Kiinteistöt -näkymän valinta" at bounding box center [122, 161] width 161 height 19
click at [156, 244] on button "Add & Edit" at bounding box center [161, 245] width 52 height 19
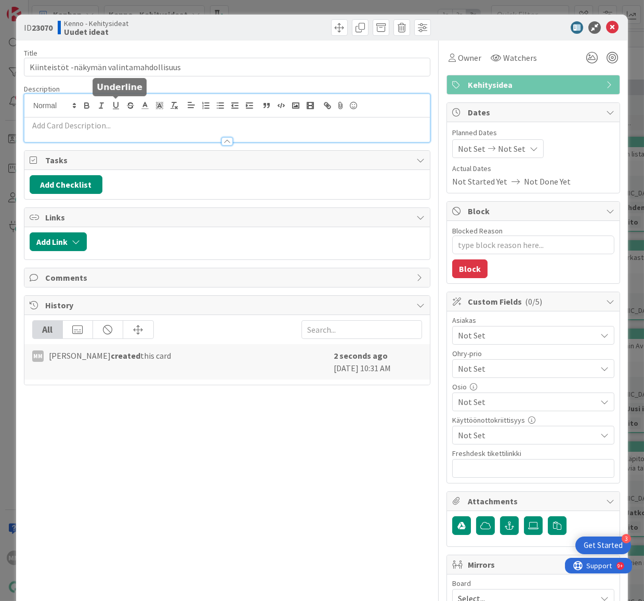
click at [118, 101] on div at bounding box center [226, 118] width 405 height 48
click at [54, 128] on p at bounding box center [227, 126] width 395 height 12
paste div
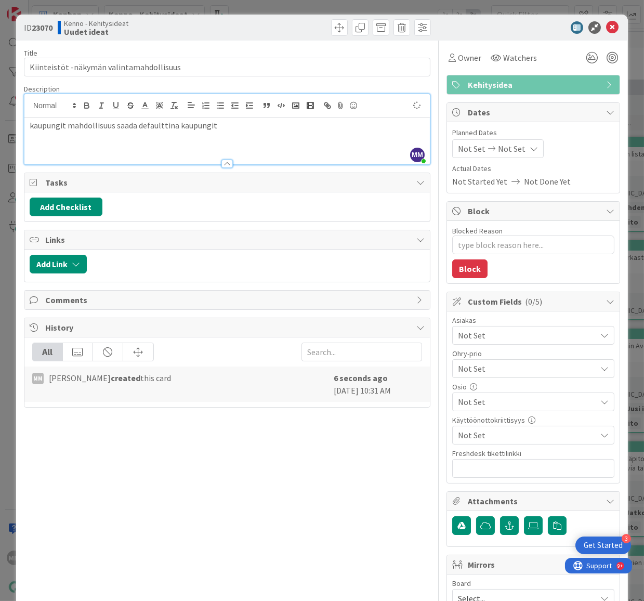
click at [30, 125] on p "kaupungit mahdollisuus saada defaulttina kaupungit" at bounding box center [227, 126] width 395 height 12
drag, startPoint x: 181, startPoint y: 125, endPoint x: 140, endPoint y: 126, distance: 40.6
click at [140, 126] on p "Kansallis Oy toiveena olisi saada kaupungit mahdollisuus saada defaulttina kaup…" at bounding box center [227, 126] width 395 height 12
drag, startPoint x: 293, startPoint y: 126, endPoint x: 309, endPoint y: 132, distance: 17.1
click at [294, 126] on p "Kansallis Oy toiveena olisi saada mahdollisuus saada defaulttina kaupungit" at bounding box center [227, 126] width 395 height 12
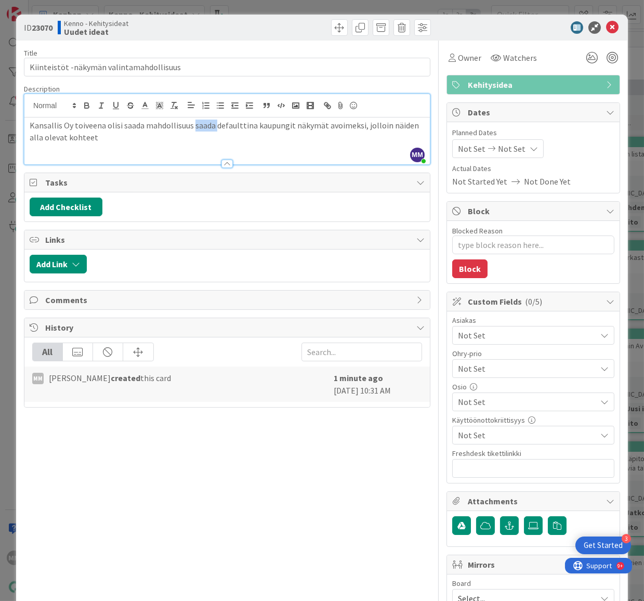
drag, startPoint x: 213, startPoint y: 125, endPoint x: 193, endPoint y: 127, distance: 20.4
click at [193, 127] on p "Kansallis Oy toiveena olisi saada mahdollisuus saada defaulttina kaupungit näky…" at bounding box center [227, 131] width 395 height 23
drag, startPoint x: 251, startPoint y: 124, endPoint x: 191, endPoint y: 127, distance: 59.3
click at [191, 127] on p "Kansallis Oy toiveena olisi saada mahdollisuus saada defaulttina kaupungit näky…" at bounding box center [227, 131] width 395 height 23
click at [409, 124] on p "Kansallis Oy toiveena olisi saada oletuksena kaupungit näkymät avoimeksi, jollo…" at bounding box center [227, 126] width 395 height 12
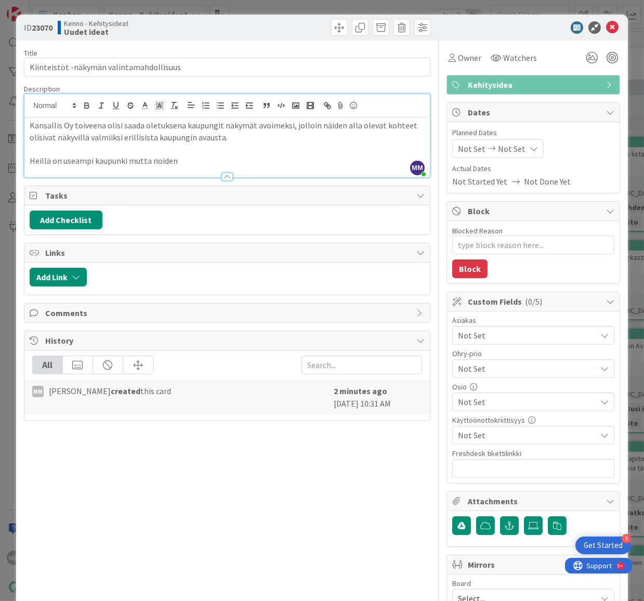
click at [94, 161] on p "Heillä on useampi kaupunki mutta noiden" at bounding box center [227, 161] width 395 height 12
click at [203, 159] on p "Heillä on useampi kohteita useammassa kaupunki mutta noiden" at bounding box center [227, 161] width 395 height 12
click at [273, 161] on p "Heillä on useampi kohteita useammassa kaupungissa mutta noiden" at bounding box center [227, 161] width 395 height 12
drag, startPoint x: 91, startPoint y: 160, endPoint x: 62, endPoint y: 160, distance: 29.6
click at [62, 160] on p "Heillä on useampi kohteita useammassa kaupungissa mutta kohteiden määrä useassa…" at bounding box center [227, 161] width 395 height 12
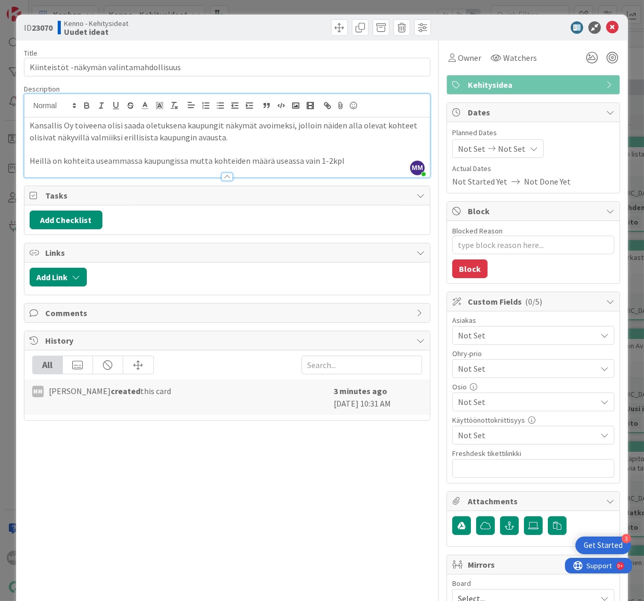
click at [339, 159] on p "Heillä on kohteita useammassa kaupungissa mutta kohteiden määrä useassa vain 1-…" at bounding box center [227, 161] width 395 height 12
click at [120, 138] on p "Kansallis Oy toiveena olisi saada oletuksena kaupungit näkymät avoimeksi, jollo…" at bounding box center [227, 131] width 395 height 23
drag, startPoint x: 287, startPoint y: 139, endPoint x: 239, endPoint y: 138, distance: 48.4
click at [239, 138] on p "Kansallis Oy toiveena olisi saada oletuksena kaupungit näkymät avoimeksi, jollo…" at bounding box center [227, 131] width 395 height 23
click at [340, 158] on p "Heillä on kohteita useammassa kaupungissa mutta kohteiden määrä useassa vain 1-…" at bounding box center [227, 161] width 395 height 12
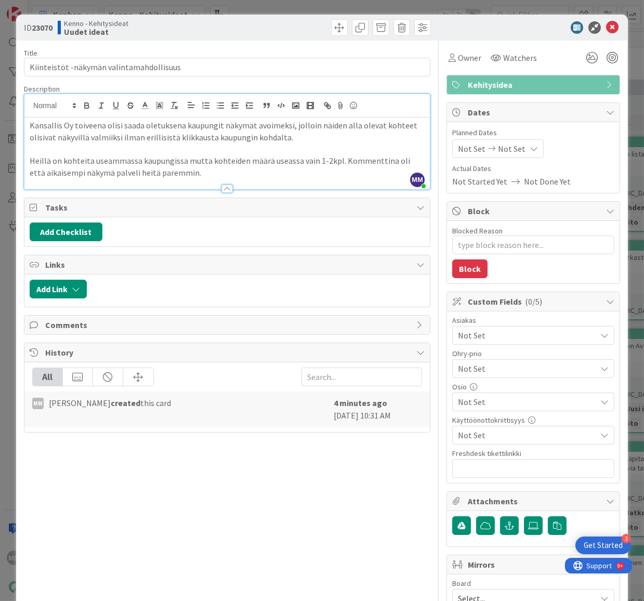
click at [399, 160] on p "Heillä on kohteita useammassa kaupungissa mutta kohteiden määrä useassa vain 1-…" at bounding box center [227, 166] width 395 height 23
click at [222, 173] on p "Heillä on kohteita useammassa kaupungissa mutta kohteiden määrä useassa vain 1-…" at bounding box center [227, 166] width 395 height 23
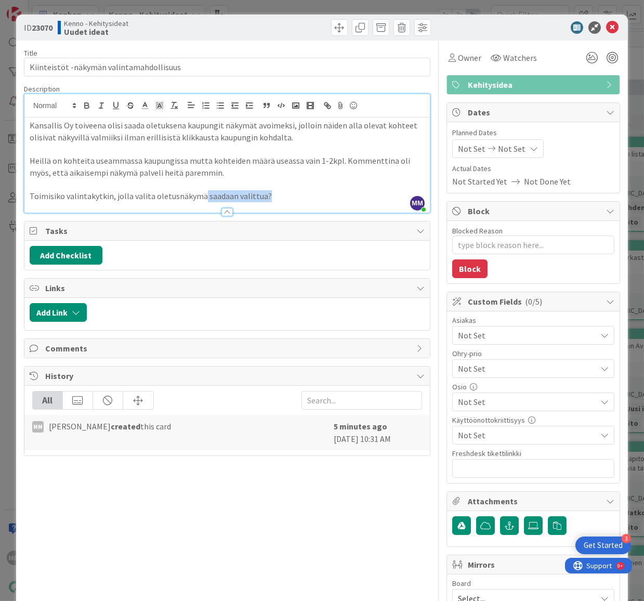
drag, startPoint x: 270, startPoint y: 195, endPoint x: 198, endPoint y: 198, distance: 71.8
click at [198, 198] on p "Toimisiko valintakytkin, jolla valita oletusnäkymä saadaan valittua?" at bounding box center [227, 196] width 395 height 12
drag, startPoint x: 151, startPoint y: 194, endPoint x: 109, endPoint y: 199, distance: 41.8
click at [109, 199] on p "Toimisiko valintakytkin, jolla valita oletusnäkymälle?" at bounding box center [227, 196] width 395 height 12
click at [239, 195] on p "Toimisiko valintakytkin käyttöliittymään (tai taustalle) oletusnäkymälle?" at bounding box center [227, 196] width 395 height 12
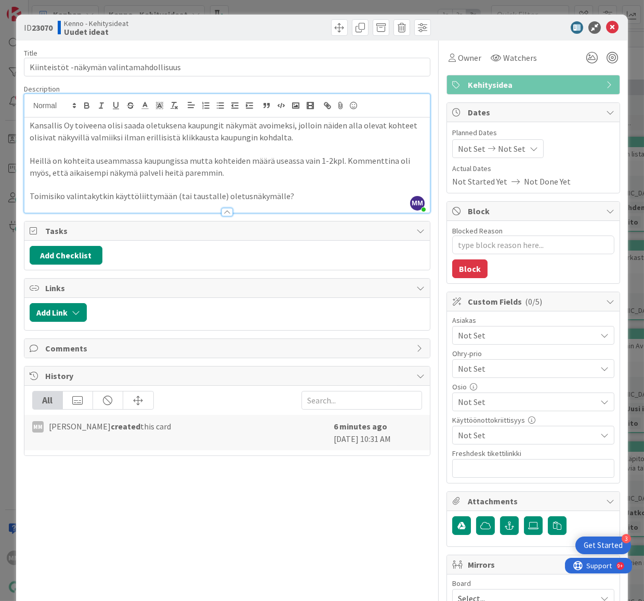
click at [291, 196] on p "Toimisiko valintakytkin käyttöliittymään (tai taustalle) oletusnäkymälle?" at bounding box center [227, 196] width 395 height 12
click at [600, 335] on icon at bounding box center [604, 335] width 8 height 8
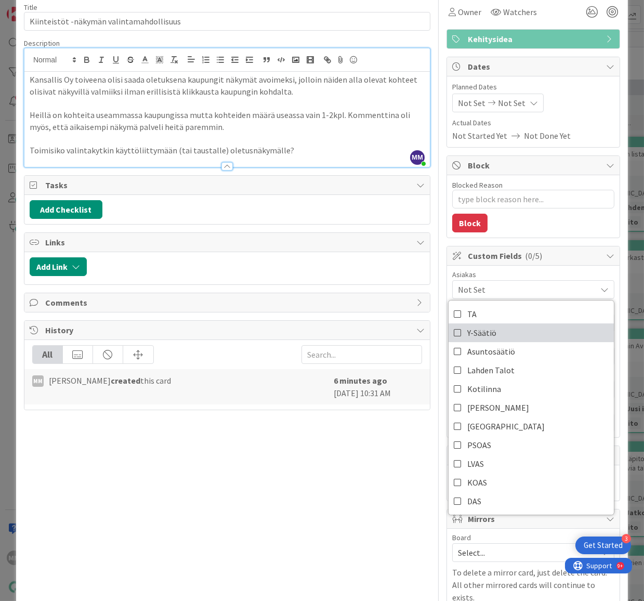
scroll to position [47, 0]
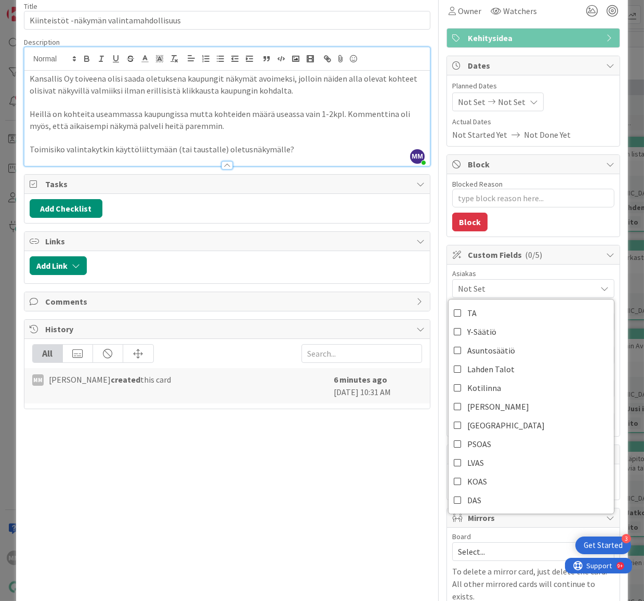
click at [523, 228] on div "Blocked Reason 0 / 256 Block" at bounding box center [533, 205] width 173 height 62
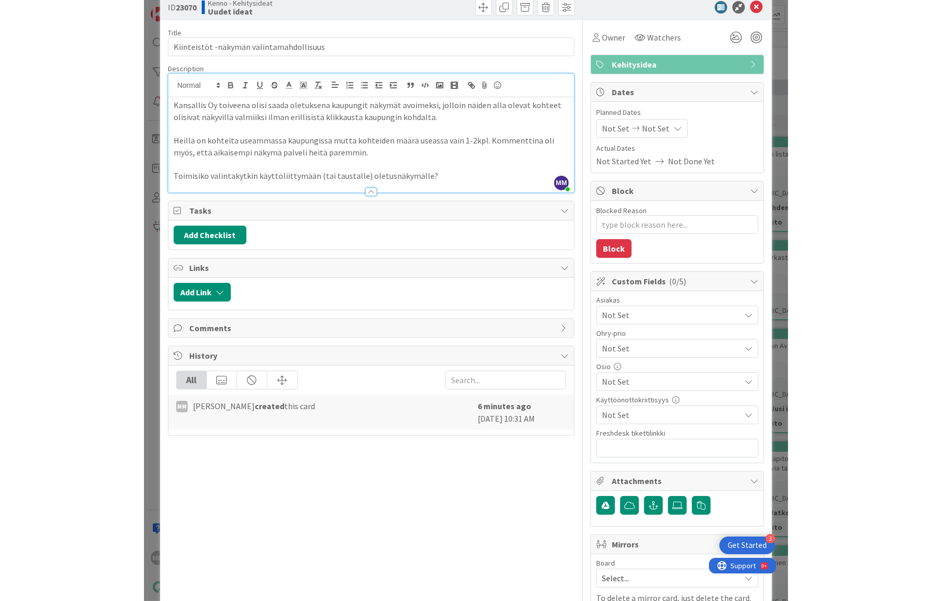
scroll to position [0, 0]
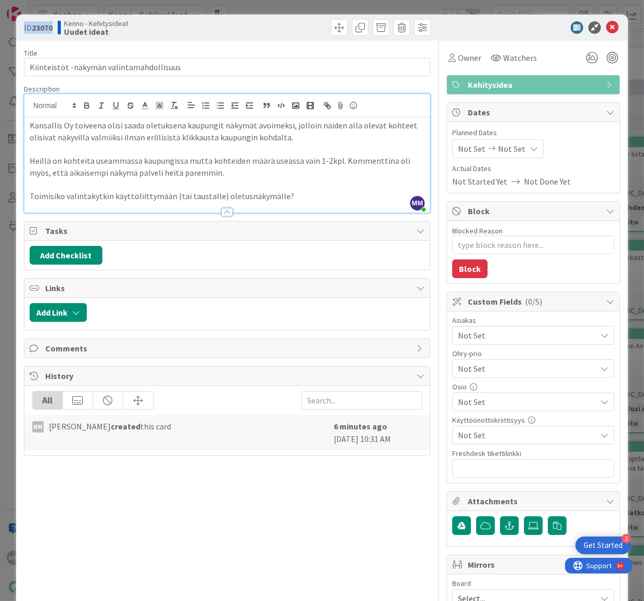
drag, startPoint x: 54, startPoint y: 30, endPoint x: 22, endPoint y: 30, distance: 31.2
click at [22, 30] on div "ID 23070 Kenno - Kehitysideat Uudet ideat" at bounding box center [322, 28] width 612 height 26
copy span "ID 23070"
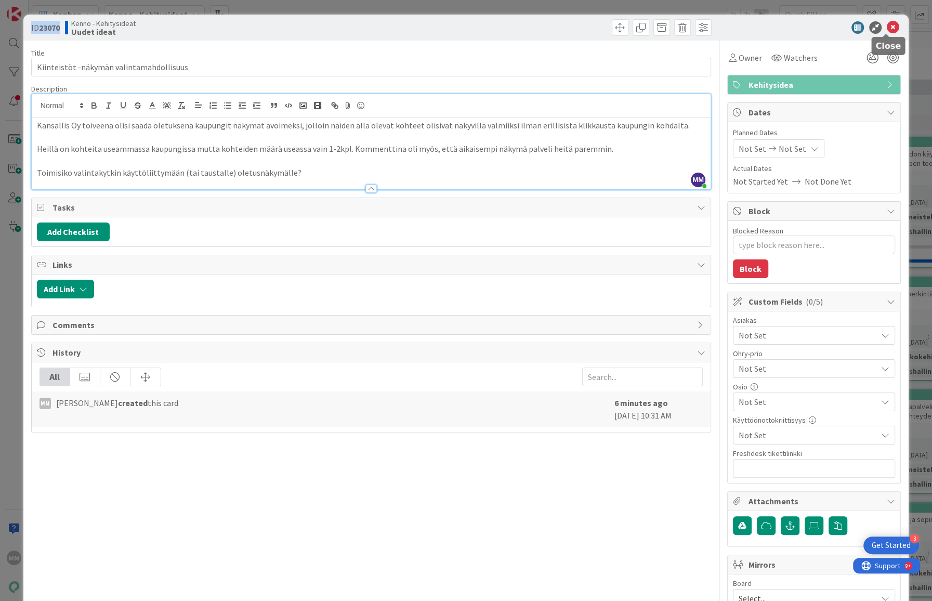
click at [887, 26] on icon at bounding box center [893, 27] width 12 height 12
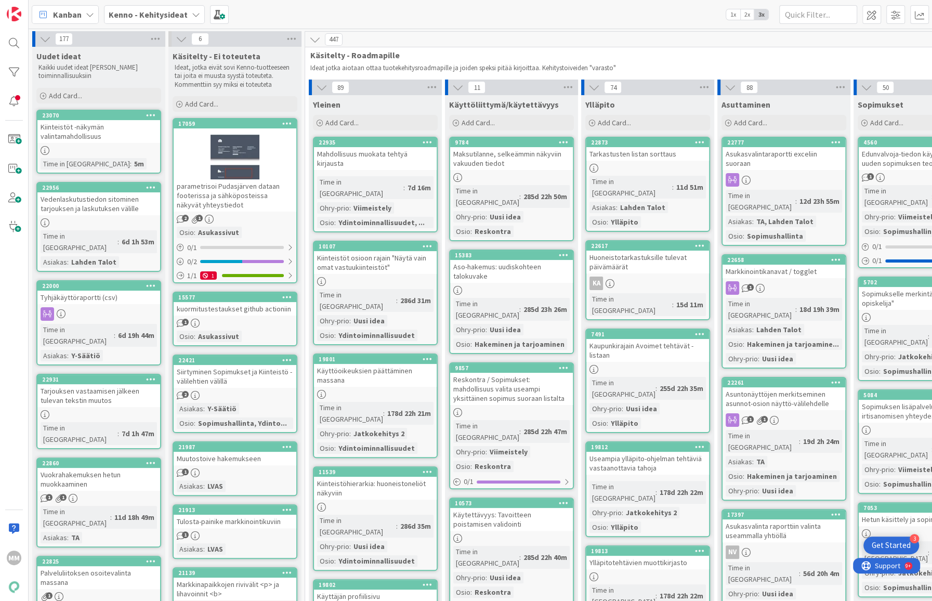
click at [113, 135] on div "Kiinteistöt -näkymän valintamahdollisuus" at bounding box center [98, 131] width 123 height 23
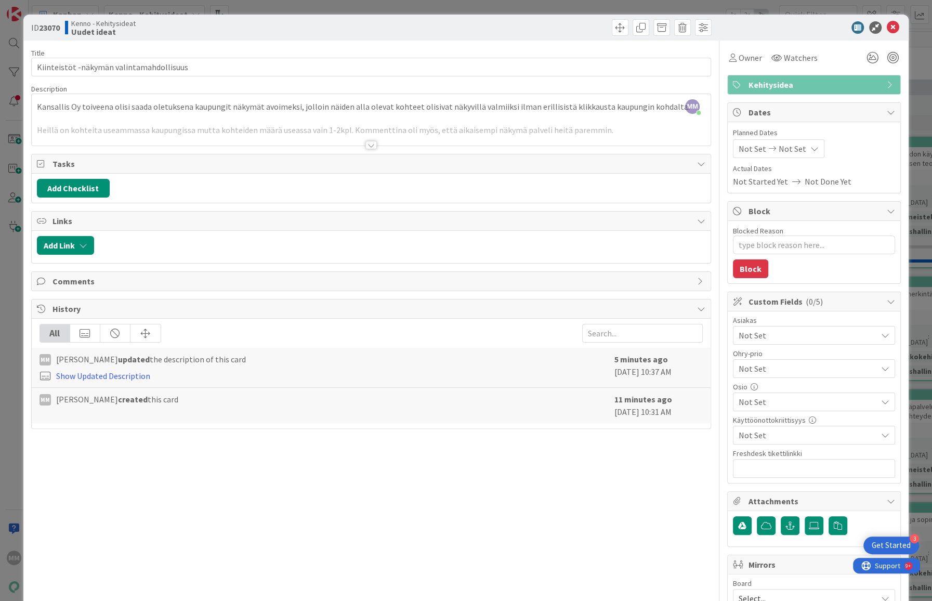
click at [881, 334] on icon at bounding box center [885, 335] width 8 height 8
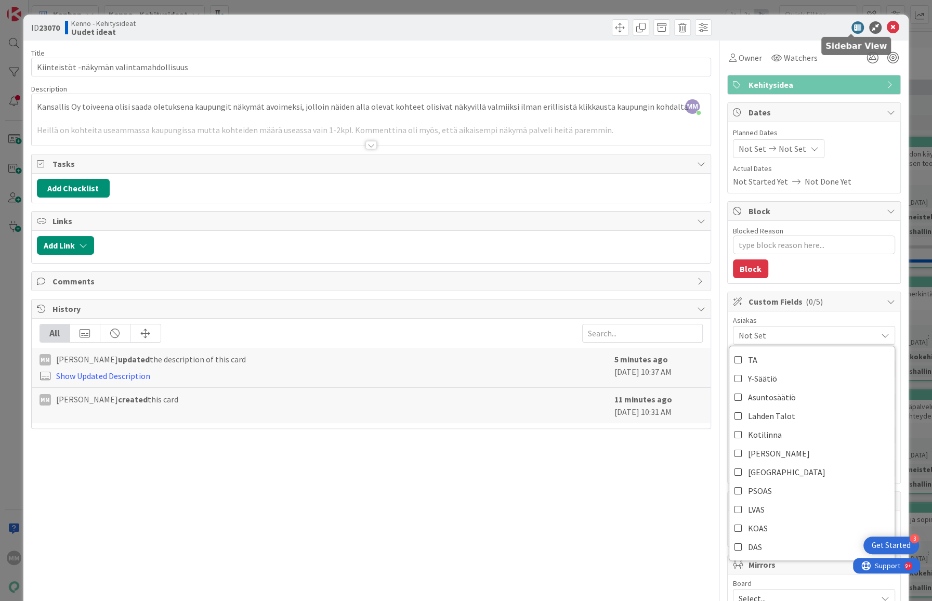
click at [888, 23] on icon at bounding box center [893, 27] width 12 height 12
